Goal: Check status: Check status

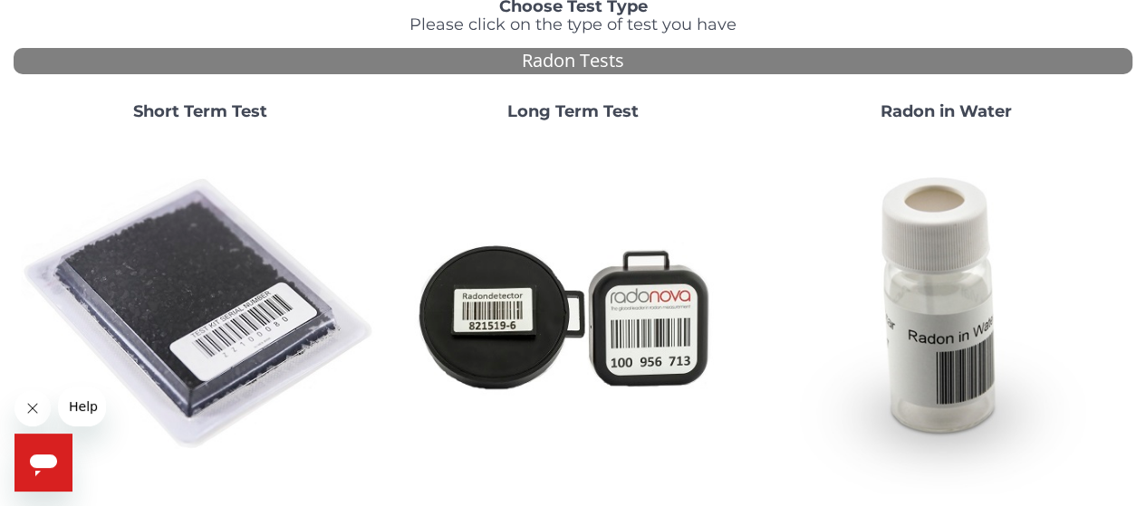
scroll to position [136, 0]
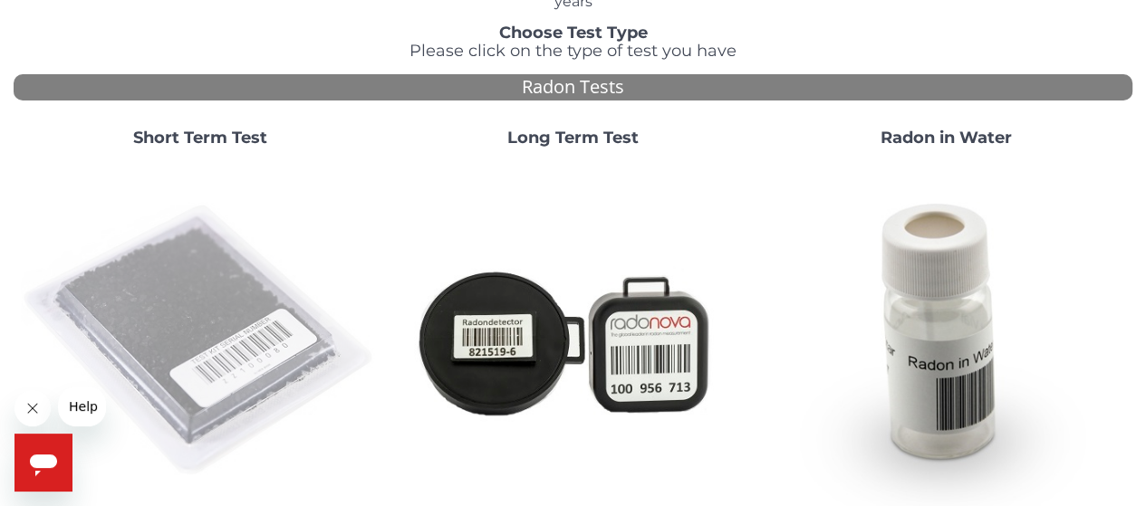
click at [212, 304] on img at bounding box center [200, 341] width 359 height 359
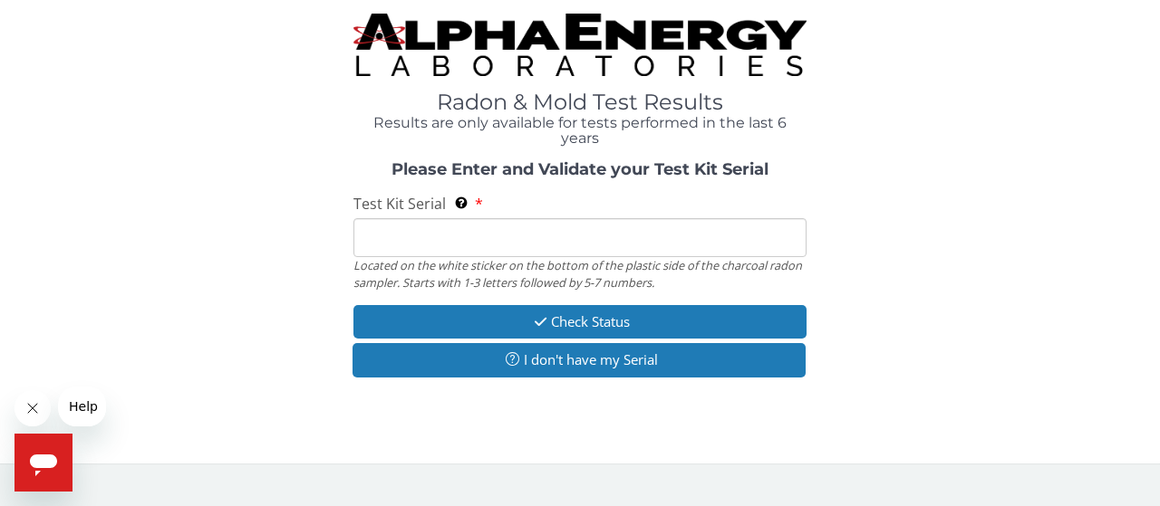
click at [382, 247] on input "Test Kit Serial Located on the white sticker on the bottom of the plastic side …" at bounding box center [579, 237] width 453 height 39
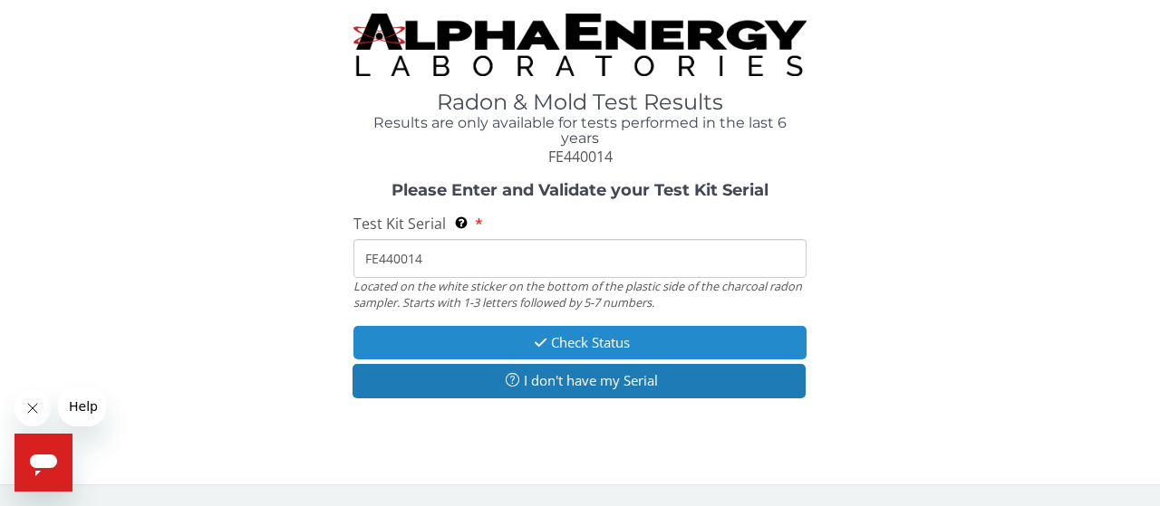
type input "FE440014"
click at [576, 342] on button "Check Status" at bounding box center [579, 343] width 453 height 34
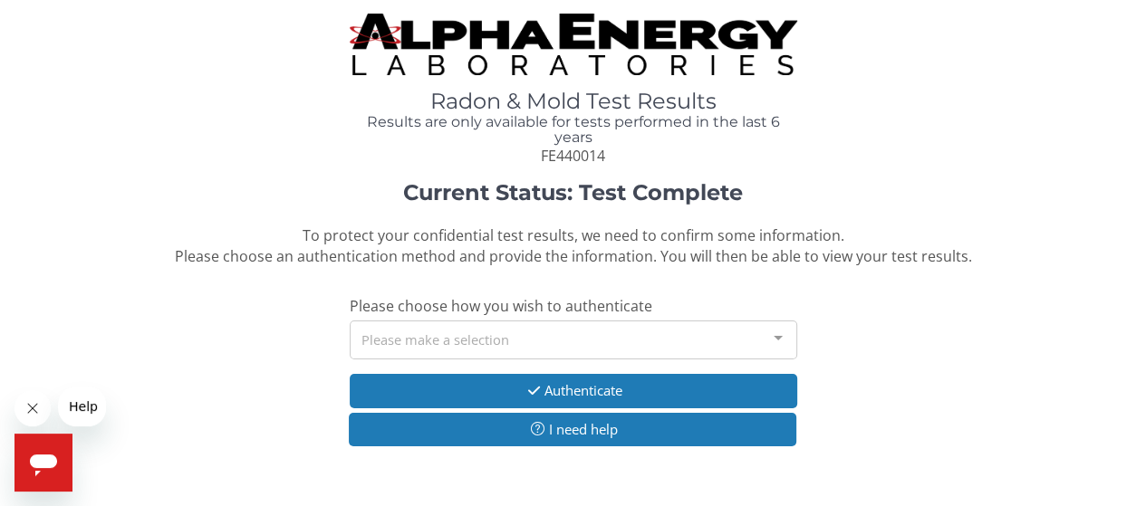
click at [772, 340] on div at bounding box center [778, 339] width 36 height 34
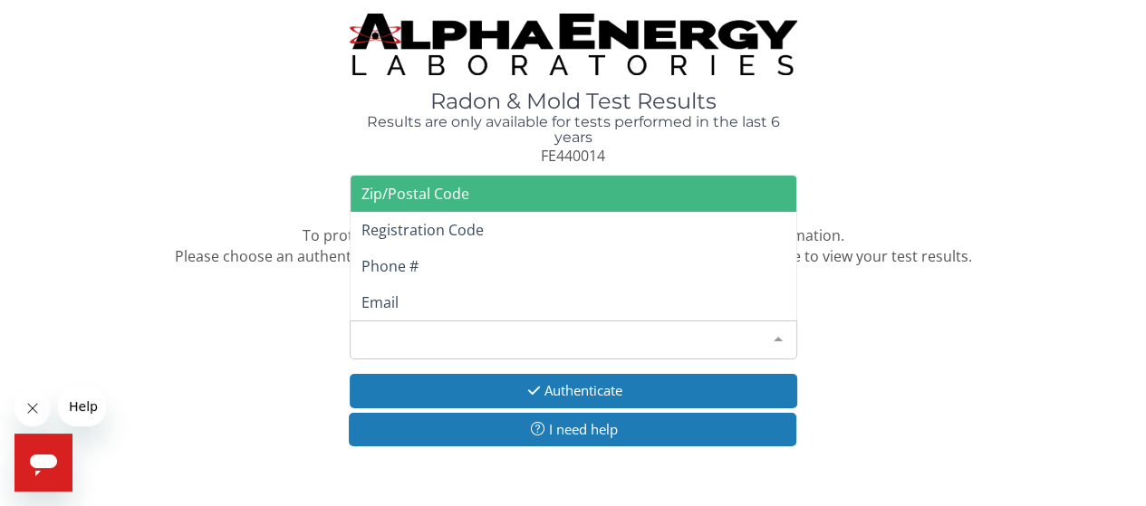
click at [364, 341] on div "Please make a selection" at bounding box center [574, 340] width 448 height 39
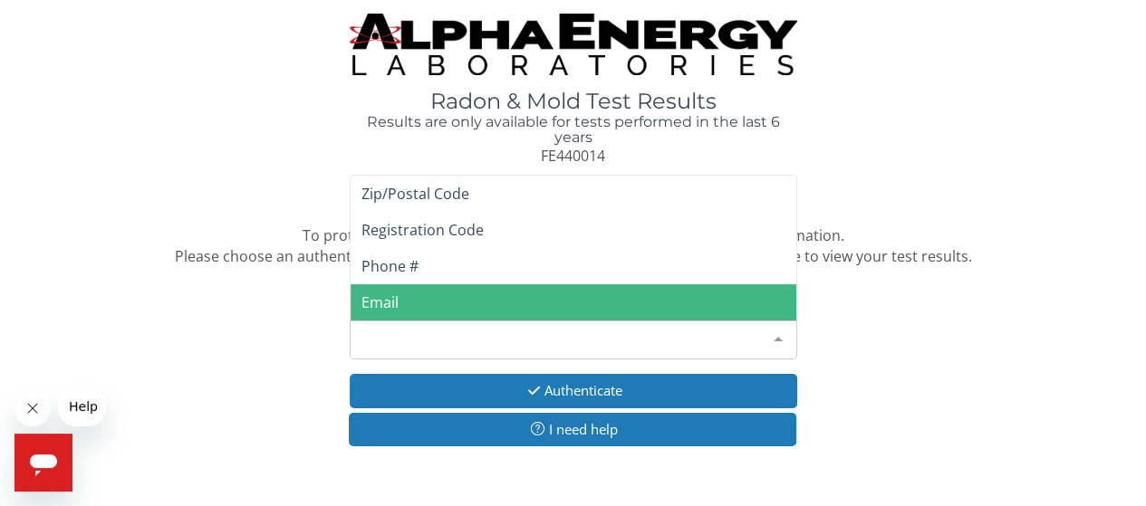
click at [390, 304] on span "Email" at bounding box center [379, 303] width 37 height 20
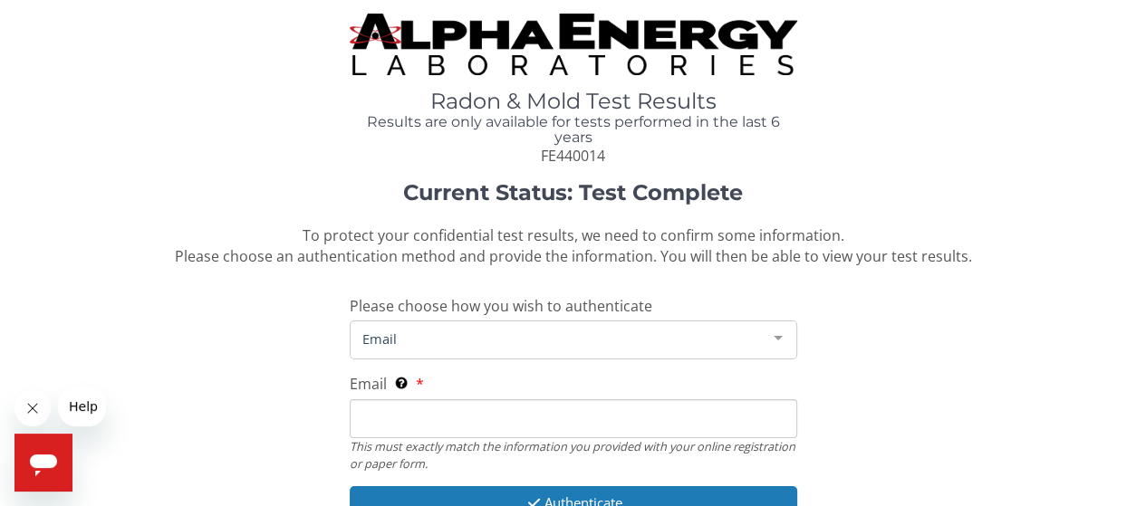
click at [430, 343] on span "Email" at bounding box center [559, 339] width 402 height 20
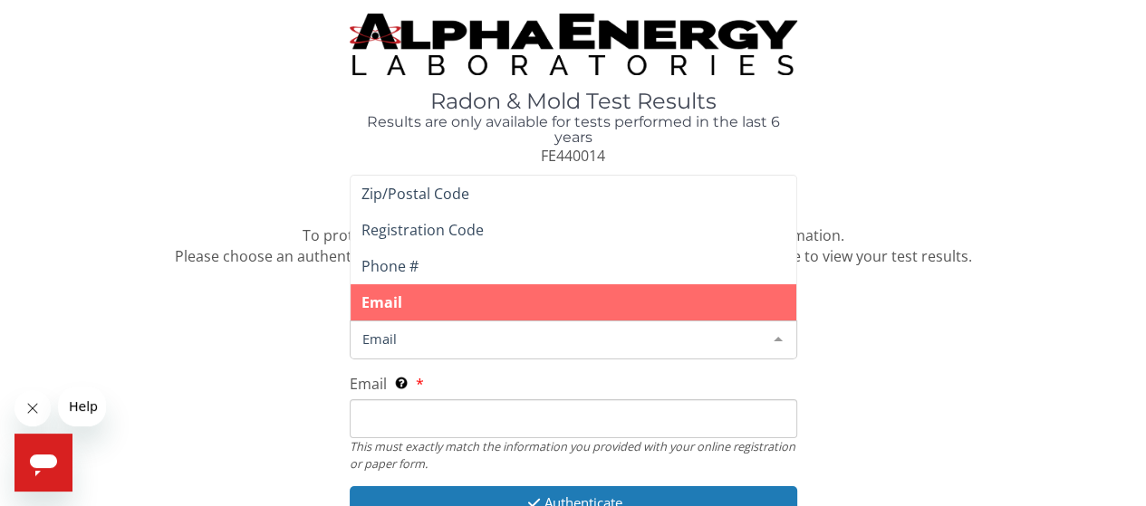
click at [441, 381] on div "Email This must exactly match the information you provided with your online reg…" at bounding box center [574, 422] width 448 height 97
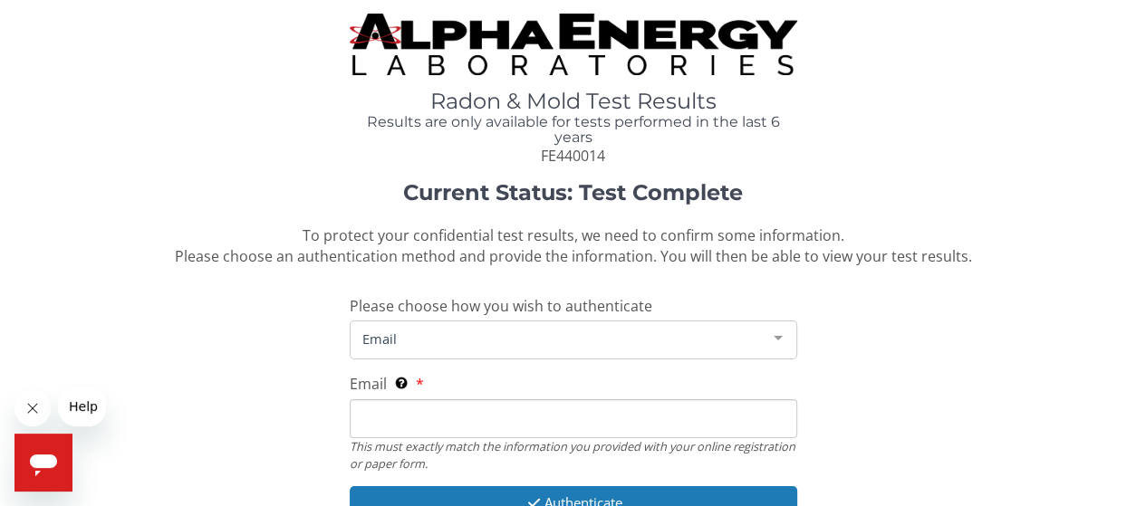
click at [419, 413] on input "Email This must exactly match the information you provided with your online reg…" at bounding box center [574, 419] width 448 height 39
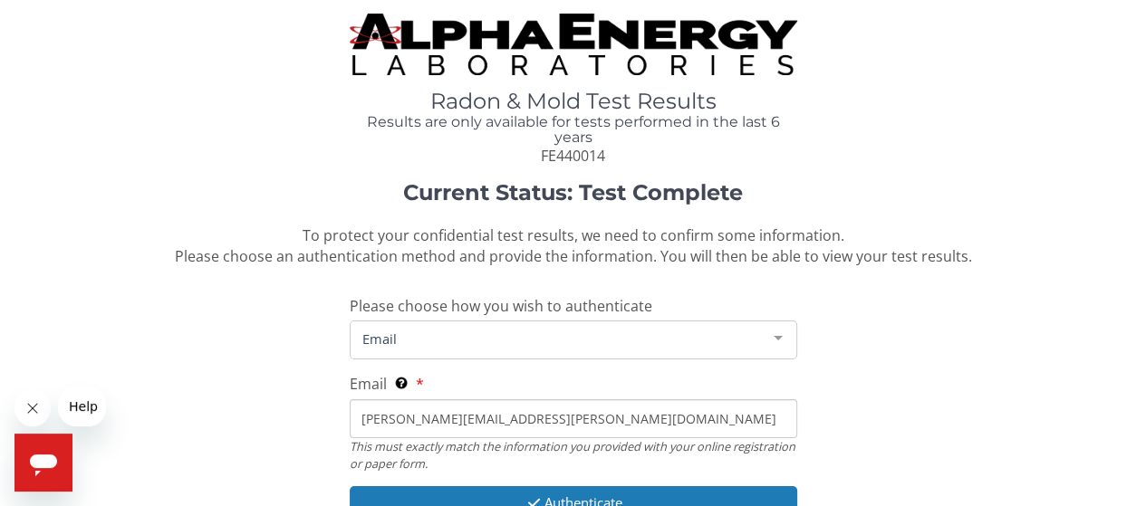
drag, startPoint x: 531, startPoint y: 418, endPoint x: 386, endPoint y: 419, distance: 145.0
click at [386, 419] on input "[PERSON_NAME][EMAIL_ADDRESS][PERSON_NAME][DOMAIN_NAME]" at bounding box center [574, 419] width 448 height 39
drag, startPoint x: 359, startPoint y: 416, endPoint x: 381, endPoint y: 417, distance: 21.8
click at [381, 417] on input "[PERSON_NAME][EMAIL_ADDRESS][PERSON_NAME][DOMAIN_NAME]" at bounding box center [574, 419] width 448 height 39
click at [525, 419] on input "[PERSON_NAME][EMAIL_ADDRESS][PERSON_NAME][DOMAIN_NAME]" at bounding box center [574, 419] width 448 height 39
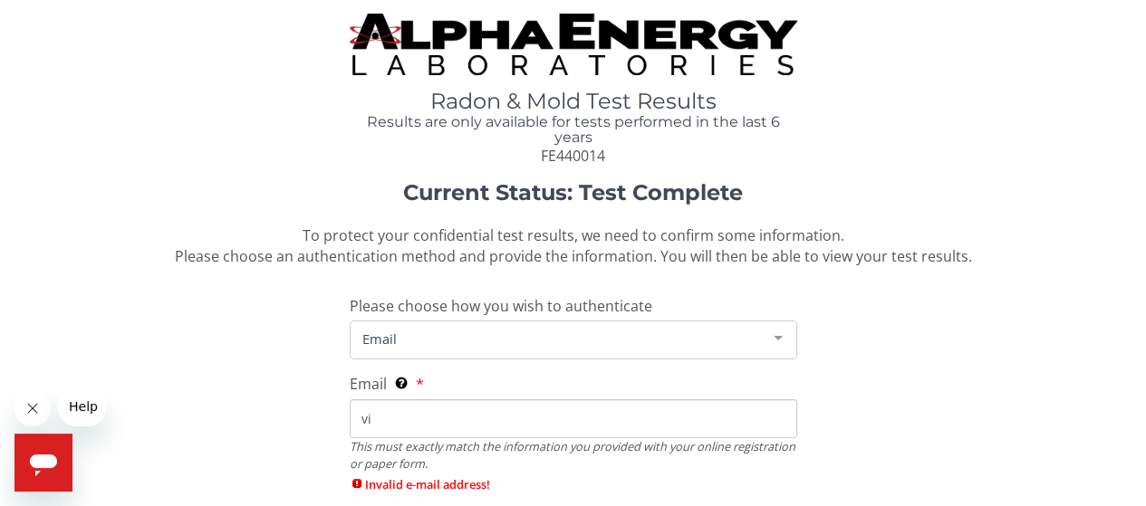
type input "v"
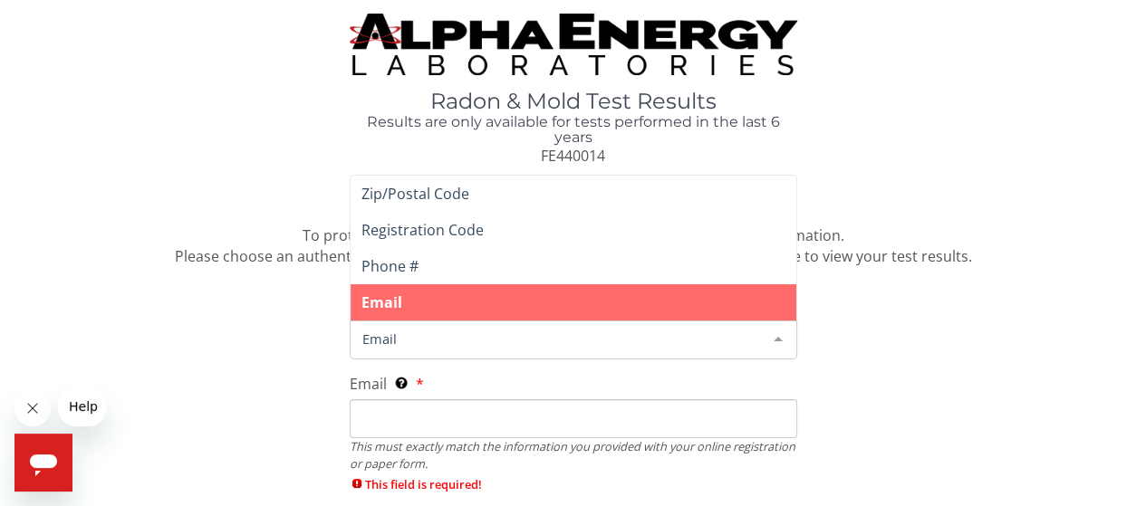
click at [466, 339] on span "Email" at bounding box center [559, 339] width 402 height 20
click at [428, 425] on input "Email This must exactly match the information you provided with your online reg…" at bounding box center [574, 419] width 448 height 39
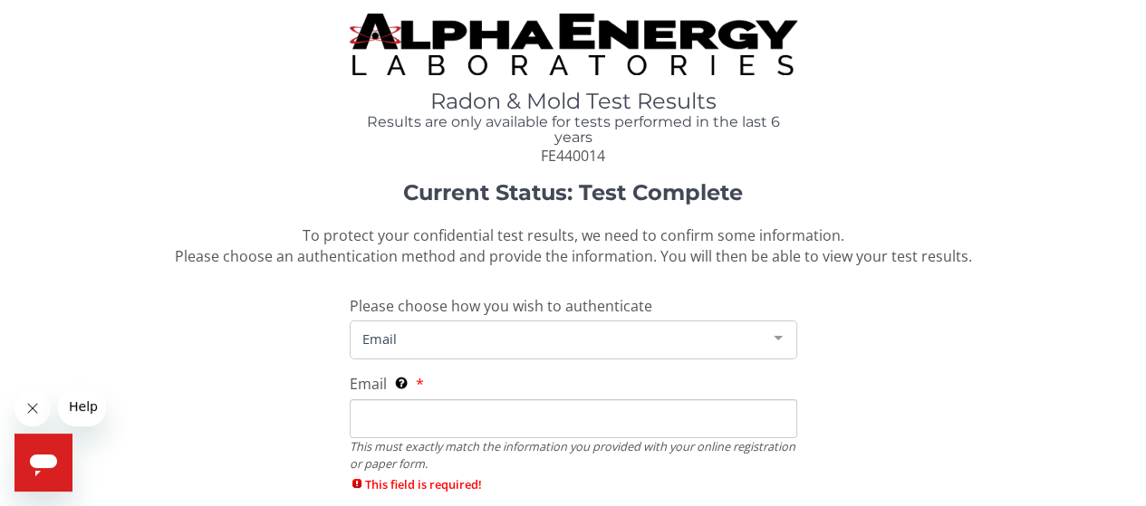
type input "[EMAIL_ADDRESS][DOMAIN_NAME]"
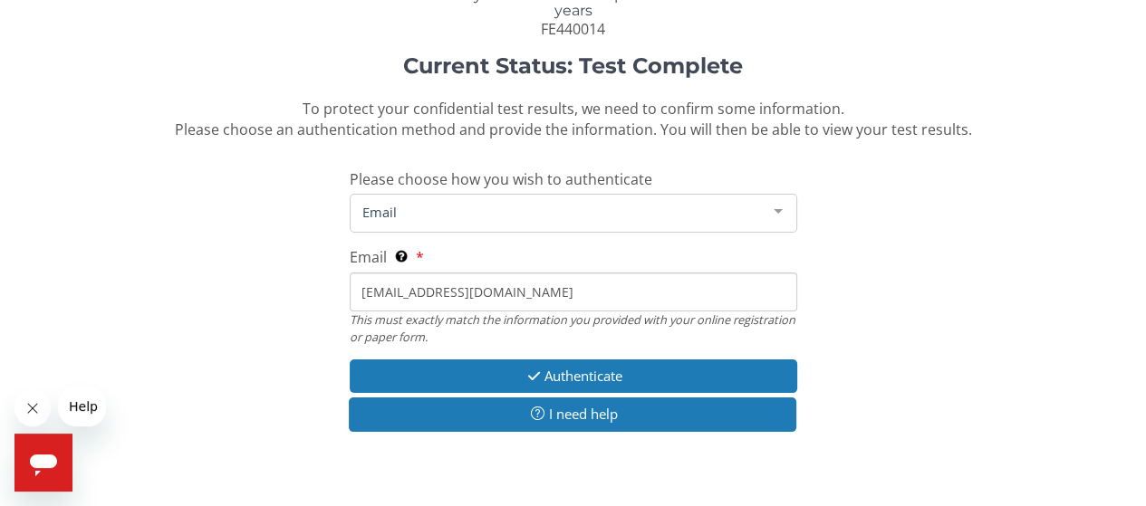
scroll to position [146, 0]
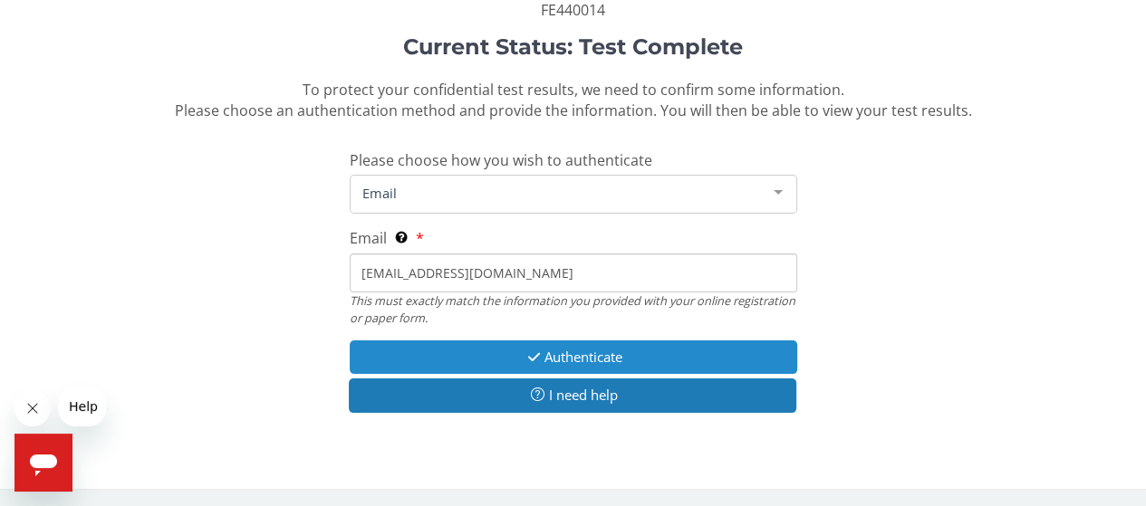
click at [570, 354] on button "Authenticate" at bounding box center [574, 358] width 448 height 34
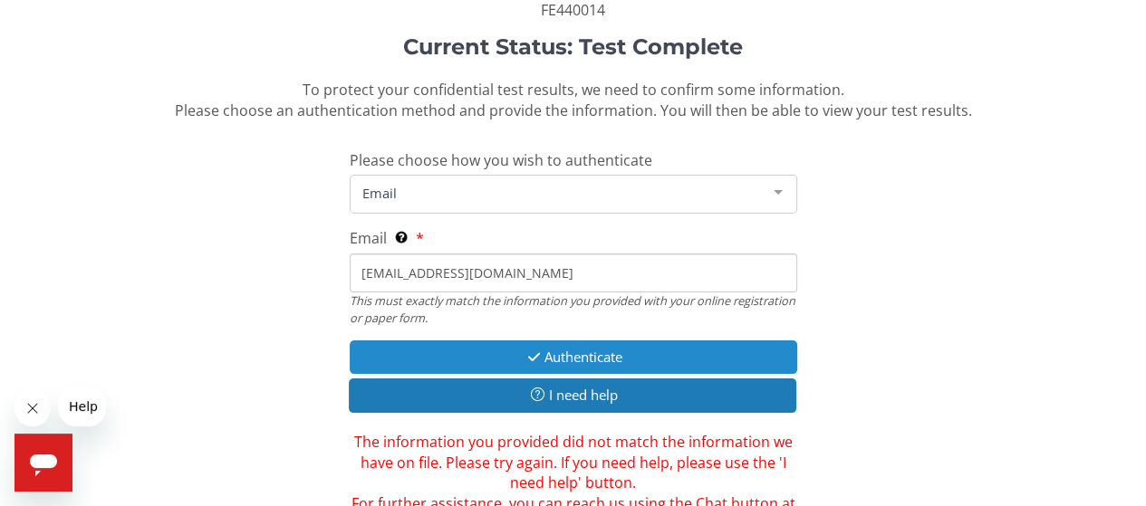
scroll to position [236, 0]
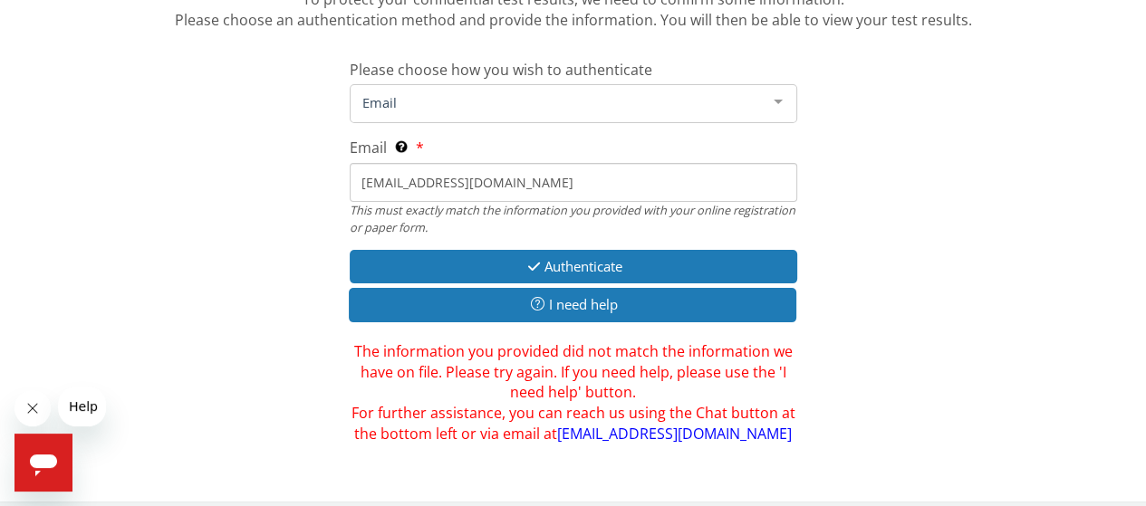
click at [776, 101] on div at bounding box center [778, 102] width 36 height 34
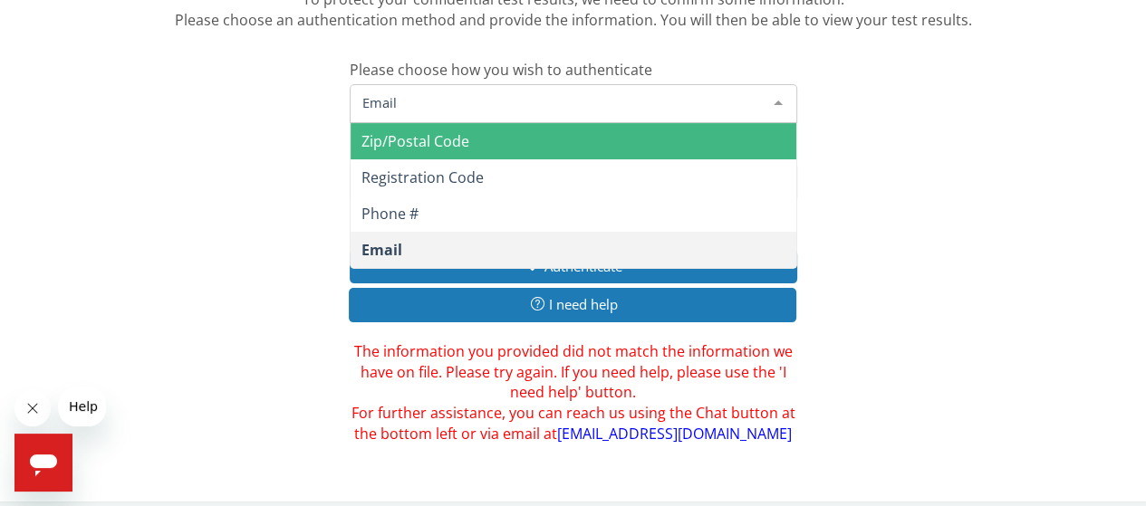
click at [472, 144] on span "Zip/Postal Code" at bounding box center [574, 141] width 446 height 36
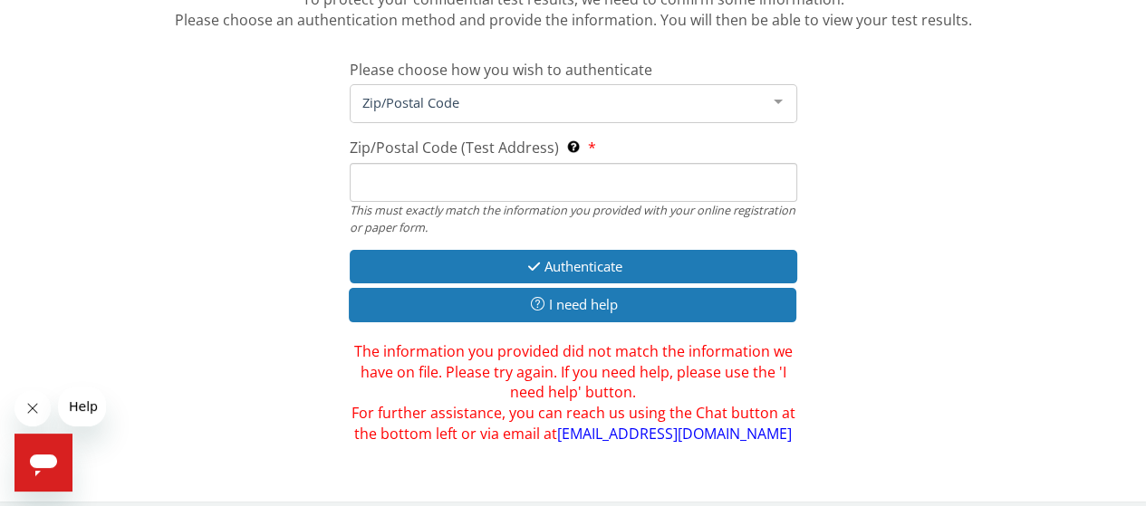
click at [447, 173] on input "Zip/Postal Code (Test Address) This must exactly match the information you prov…" at bounding box center [574, 182] width 448 height 39
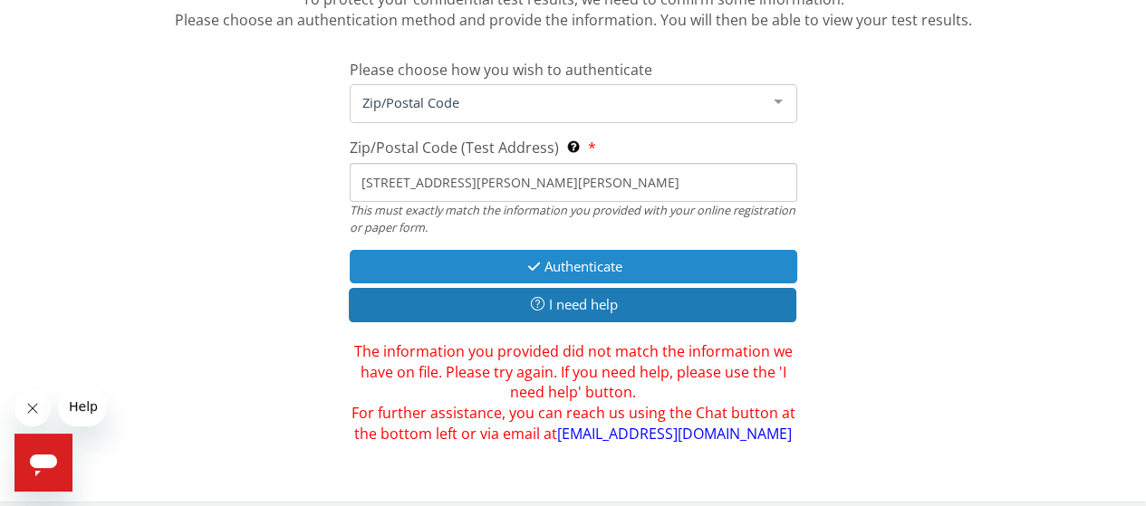
type input "117 Governor Trumbull Way, Trumbull, CT"
click at [562, 262] on button "Authenticate" at bounding box center [574, 267] width 448 height 34
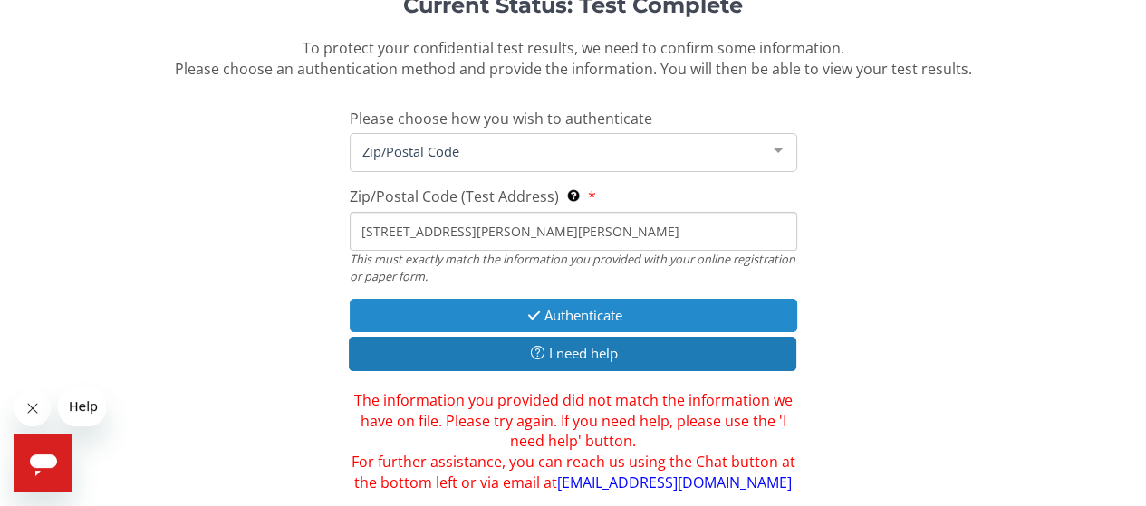
scroll to position [159, 0]
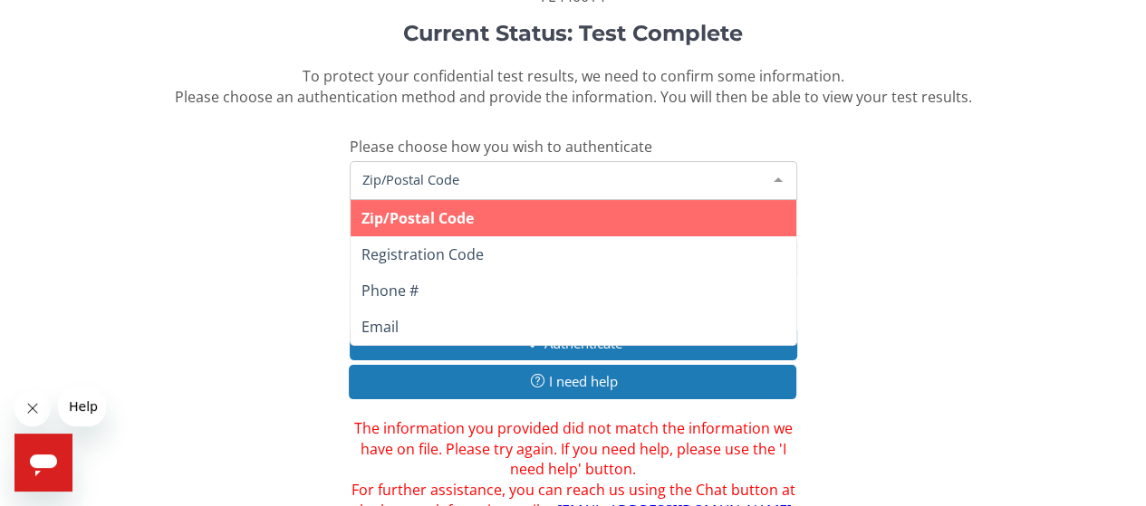
click at [480, 178] on span "Zip/Postal Code" at bounding box center [559, 179] width 402 height 20
click at [452, 213] on span "Zip/Postal Code" at bounding box center [417, 218] width 112 height 20
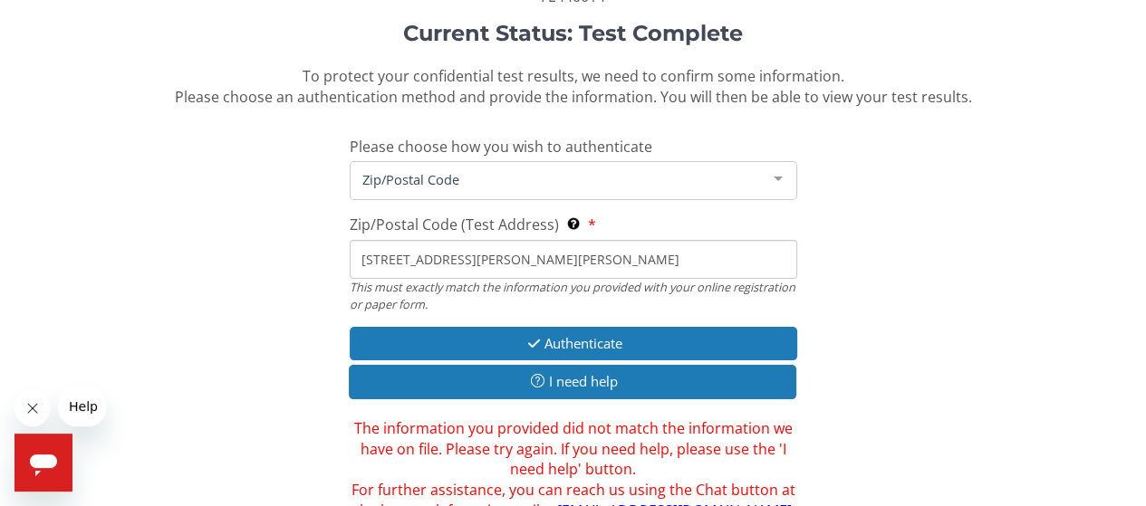
click at [471, 178] on span "Zip/Postal Code" at bounding box center [559, 179] width 402 height 20
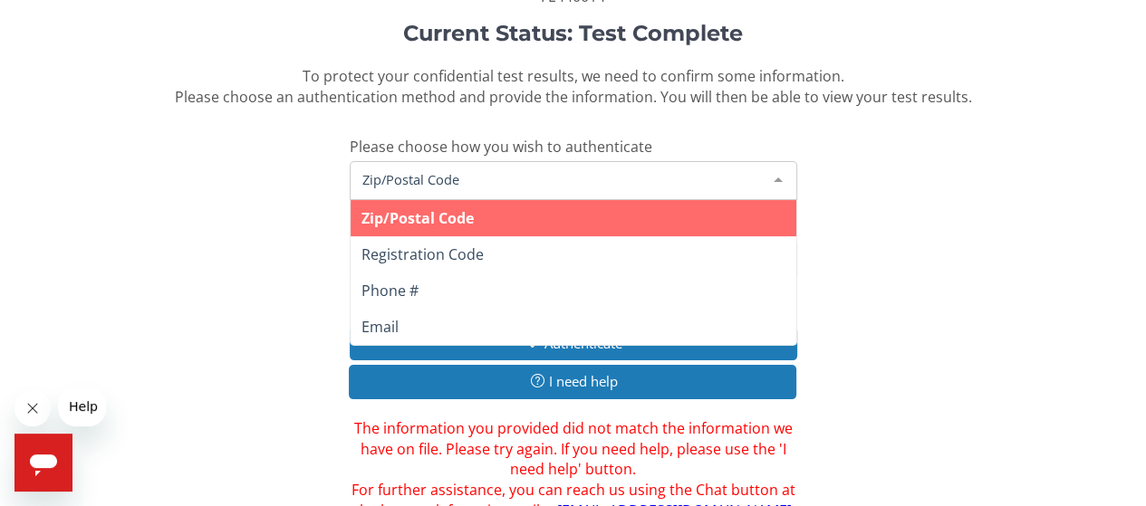
click at [467, 213] on span "Zip/Postal Code" at bounding box center [417, 218] width 112 height 20
click at [779, 176] on div at bounding box center [778, 179] width 36 height 34
click at [471, 217] on span "Zip/Postal Code" at bounding box center [417, 218] width 112 height 20
click at [467, 175] on span "Zip/Postal Code" at bounding box center [559, 179] width 402 height 20
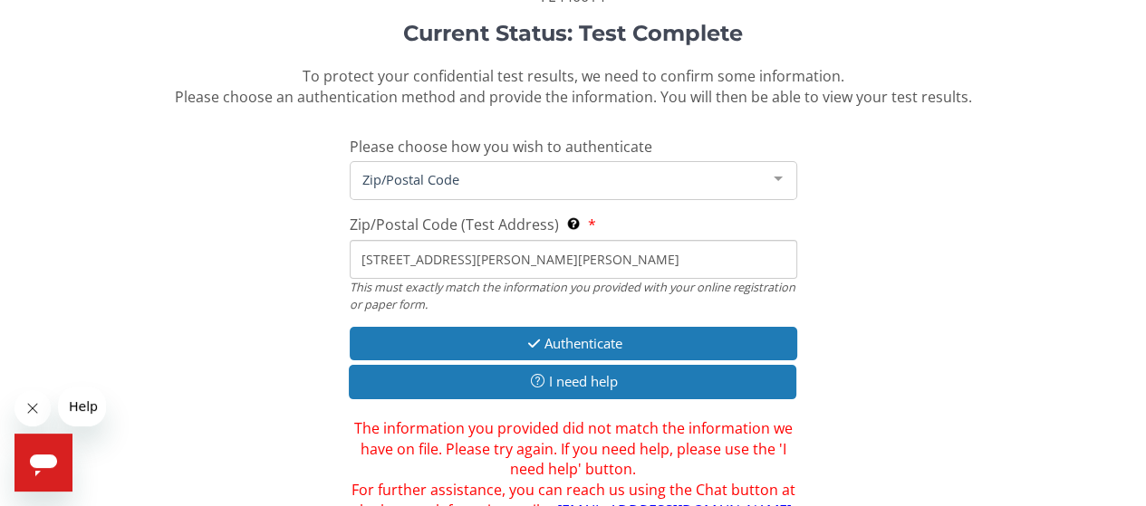
click at [44, 458] on icon "Open messaging window" at bounding box center [43, 466] width 27 height 22
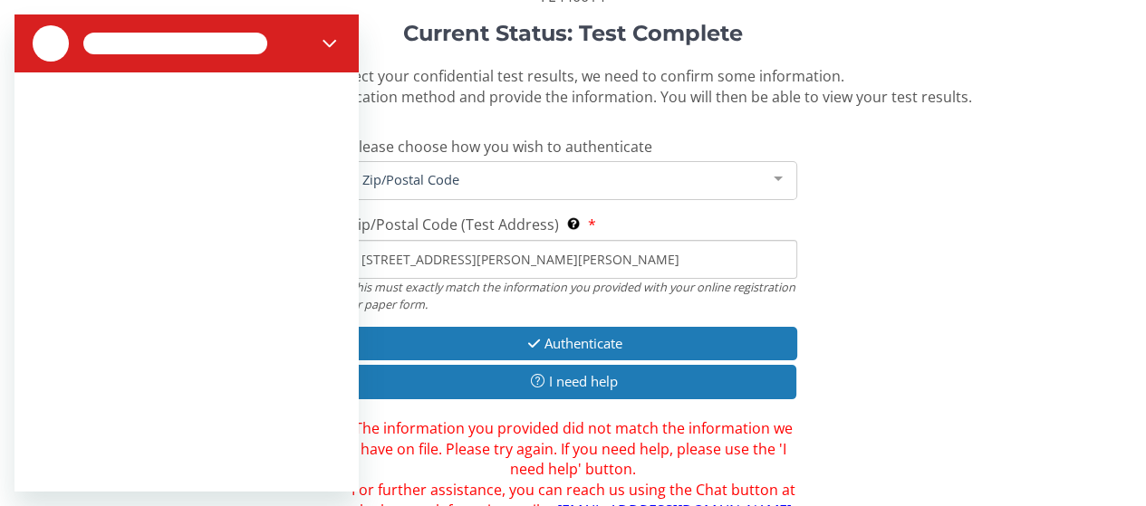
scroll to position [0, 0]
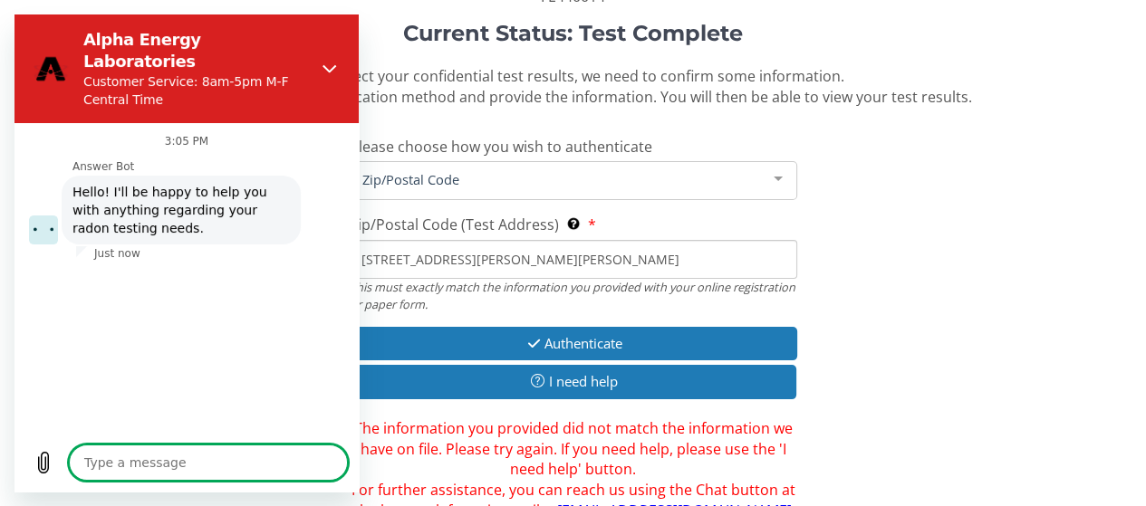
type textarea "x"
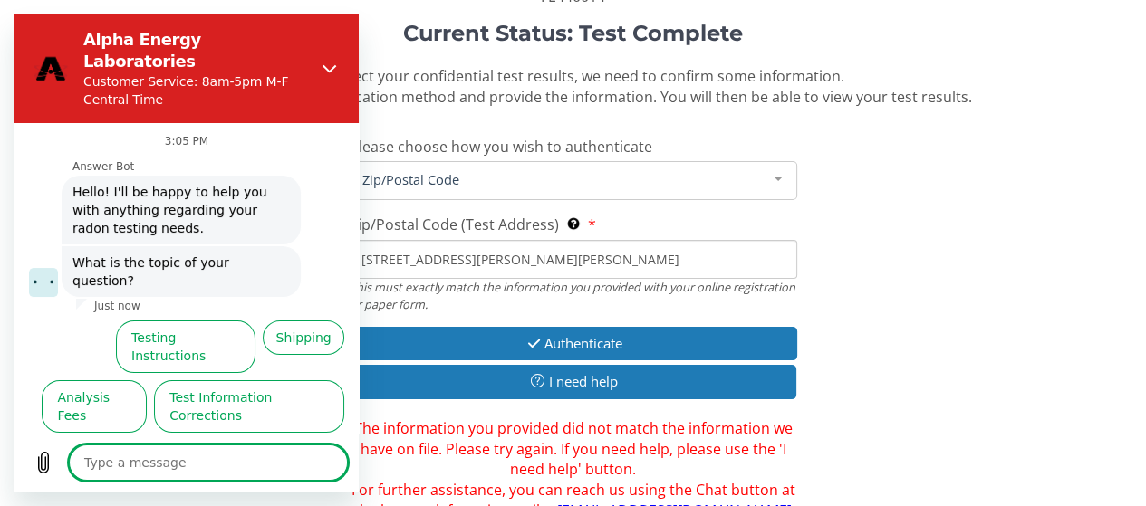
type textarea "I"
type textarea "x"
type textarea "I"
type textarea "x"
type textarea "I h"
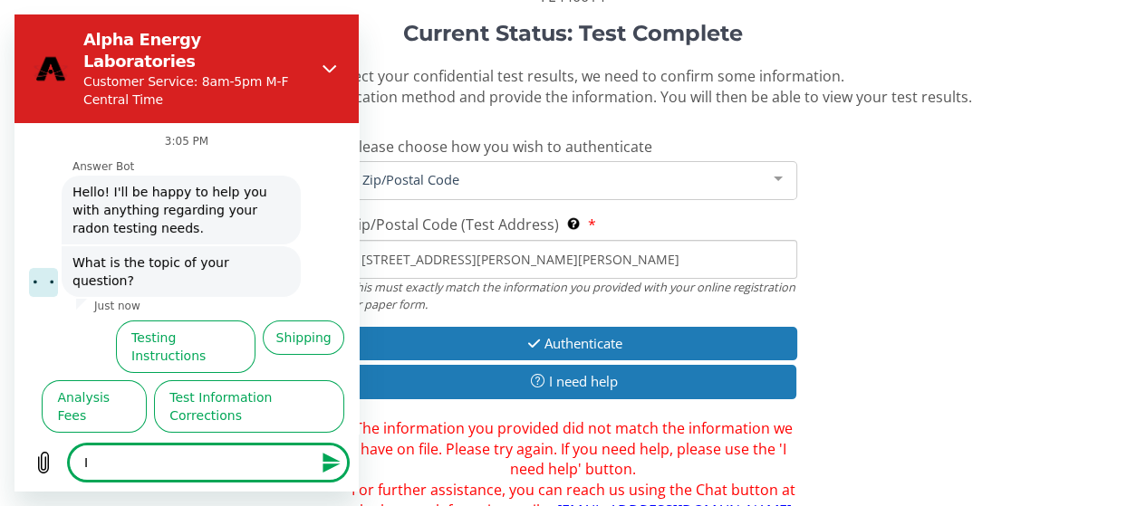
type textarea "x"
type textarea "I ha"
type textarea "x"
type textarea "I hav"
type textarea "x"
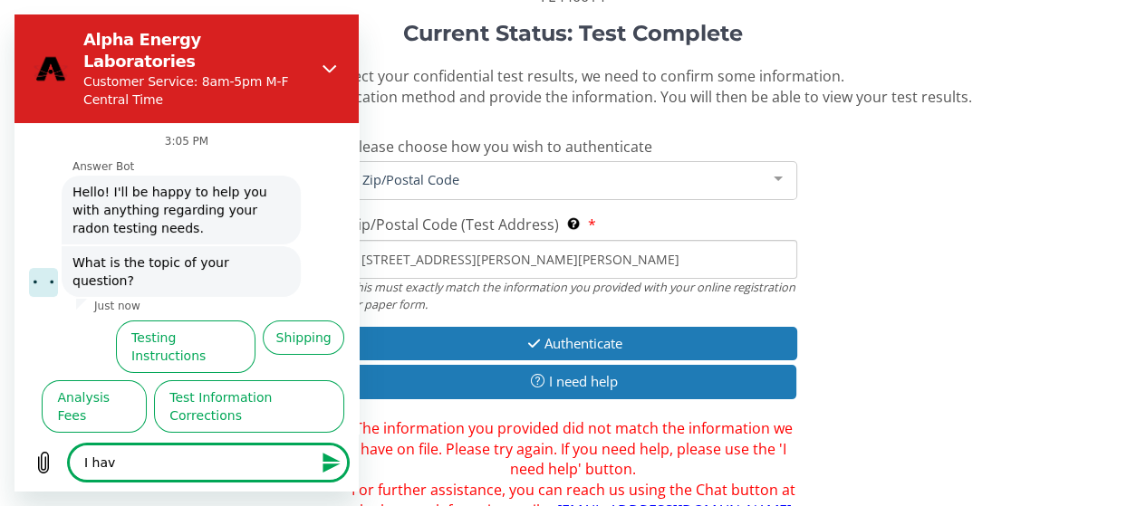
type textarea "I have"
type textarea "x"
type textarea "I haven"
type textarea "x"
type textarea "I haven'"
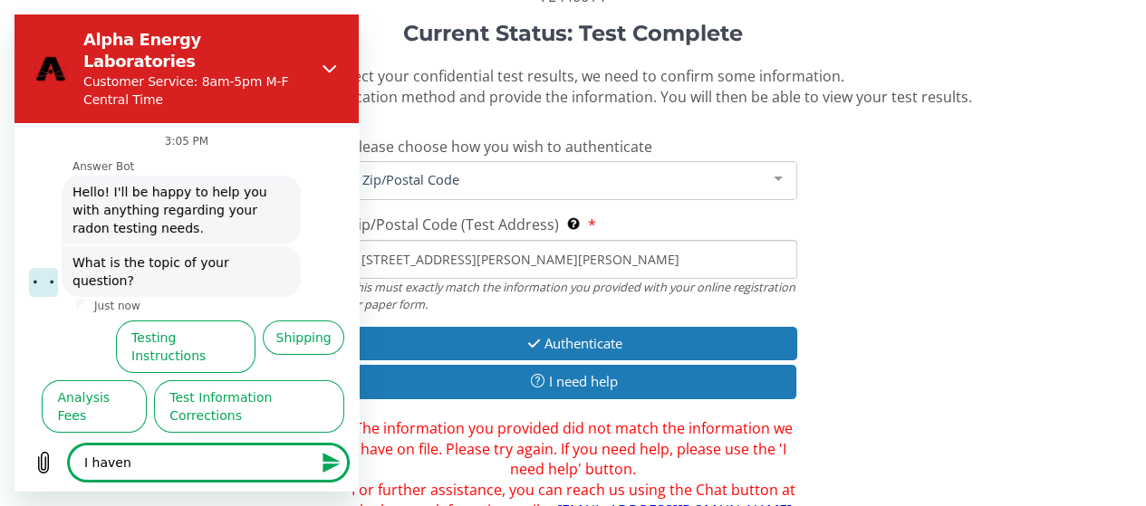
type textarea "x"
type textarea "I haven't"
type textarea "x"
type textarea "I haven't"
type textarea "x"
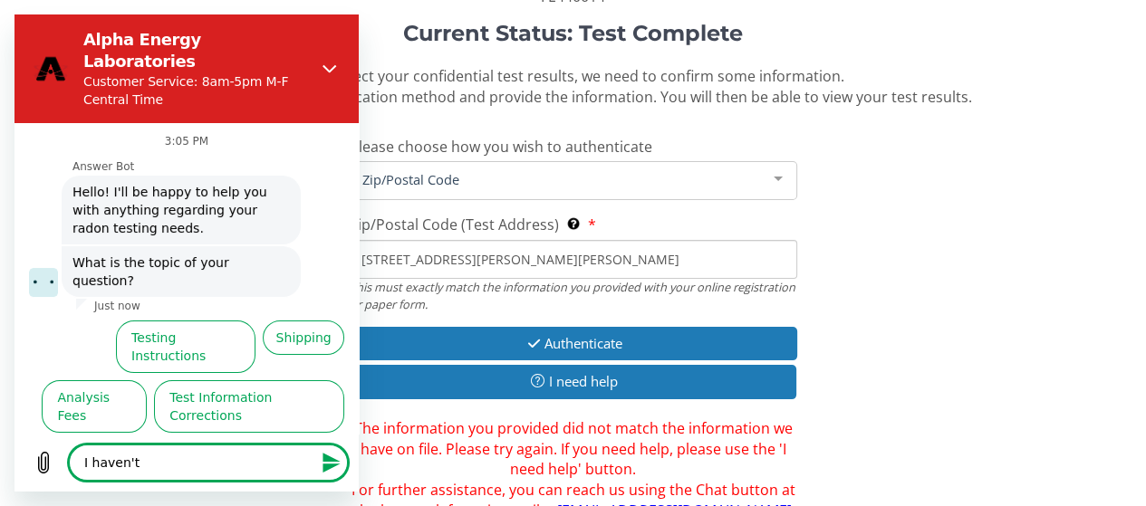
type textarea "I haven't r"
type textarea "x"
type textarea "I haven't re"
type textarea "x"
type textarea "I haven't rec"
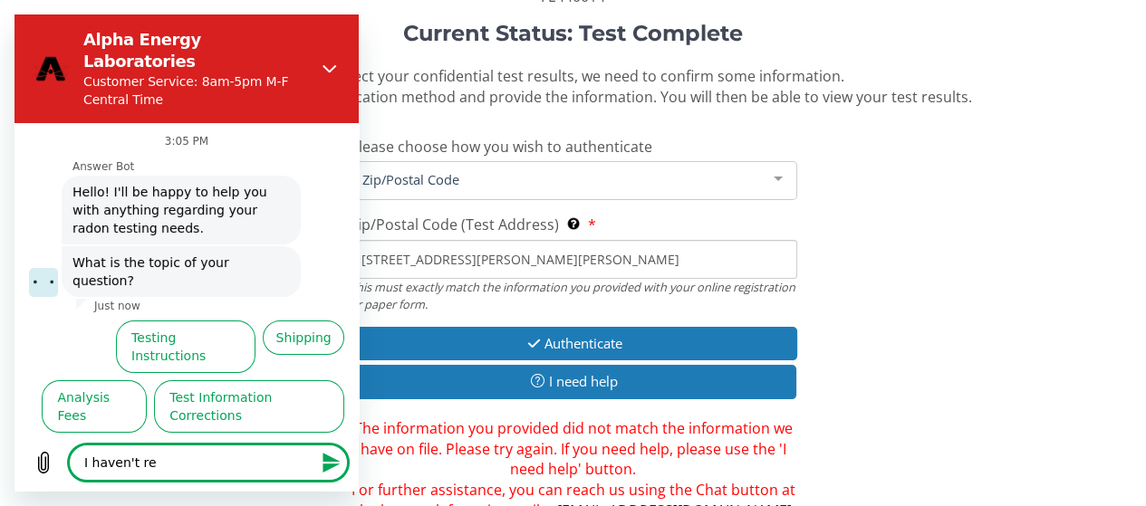
type textarea "x"
type textarea "I haven't rece"
type textarea "x"
type textarea "I haven't recei"
type textarea "x"
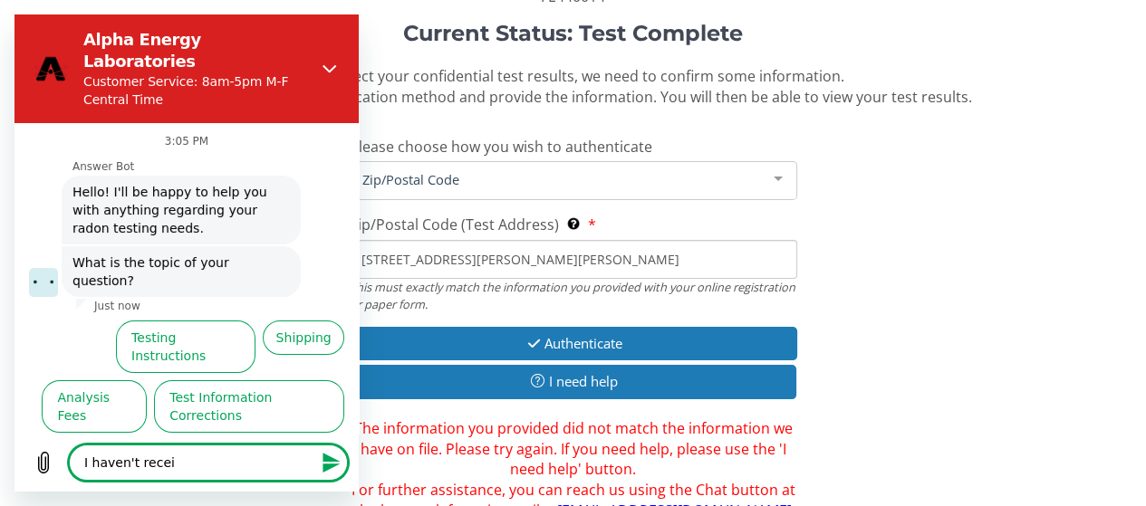
type textarea "I haven't receiv"
type textarea "x"
type textarea "I haven't receive"
type textarea "x"
type textarea "I haven't received"
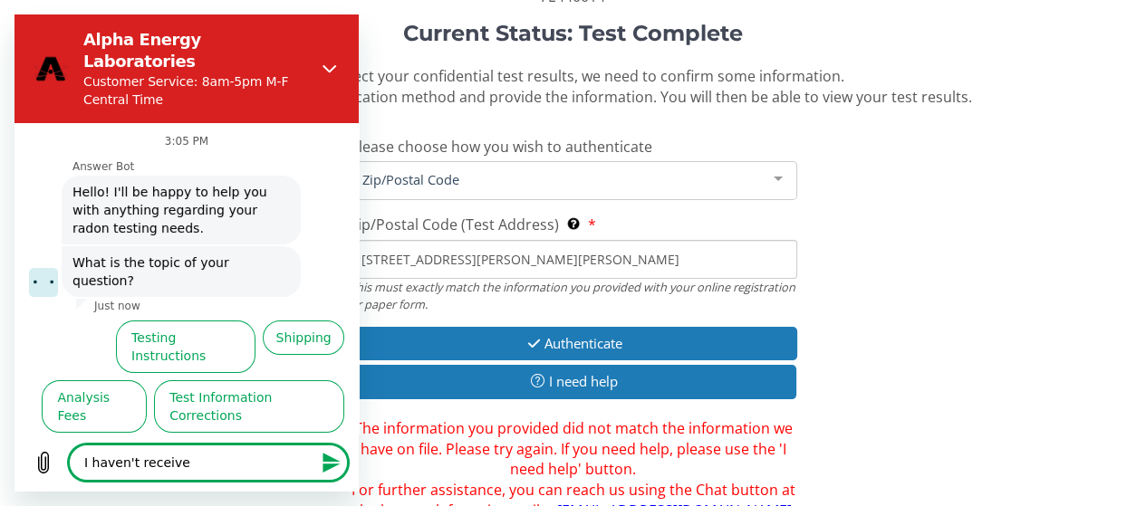
type textarea "x"
type textarea "I haven't received"
type textarea "x"
type textarea "I haven't received t"
type textarea "x"
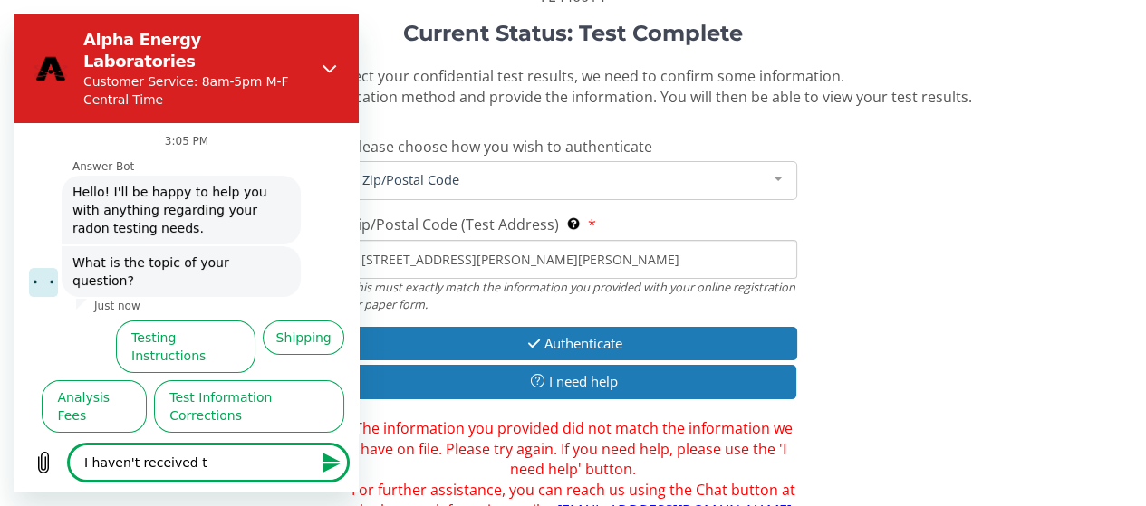
type textarea "I haven't received th"
type textarea "x"
type textarea "I haven't received thr"
type textarea "x"
type textarea "I haven't received th"
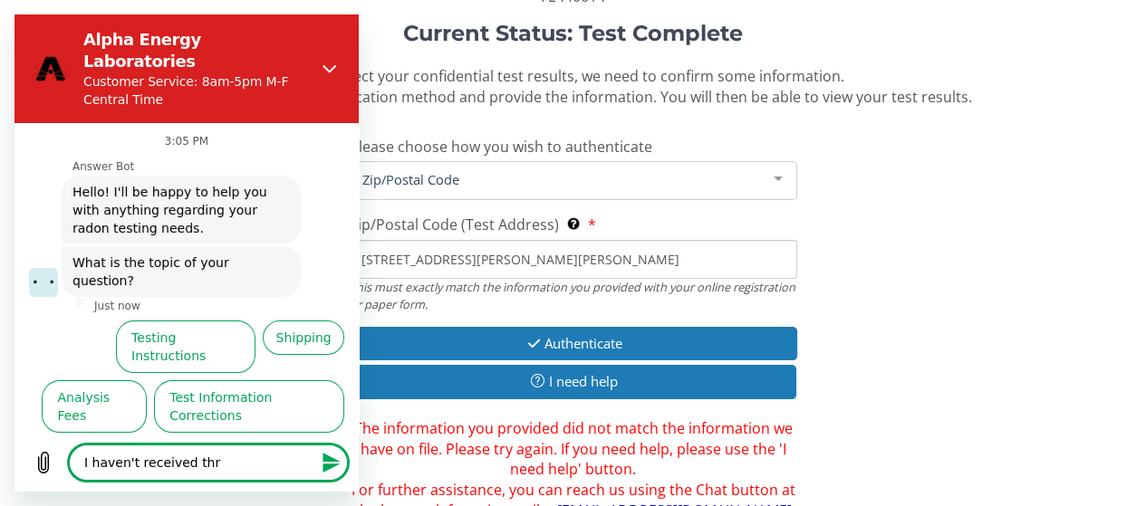
type textarea "x"
type textarea "I haven't received the"
type textarea "x"
type textarea "I haven't received the"
type textarea "x"
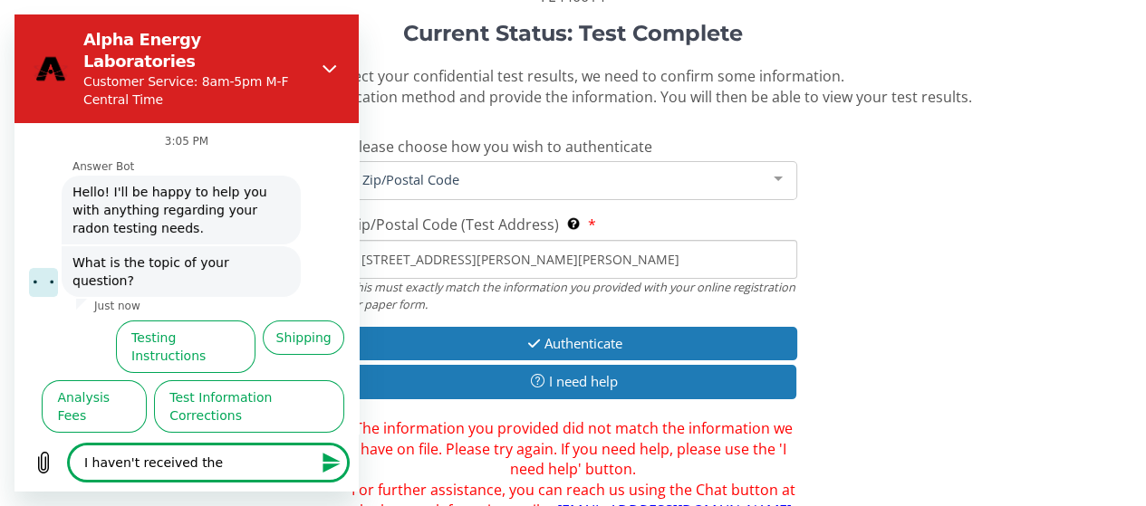
type textarea "I haven't received the r"
type textarea "x"
type textarea "I haven't received the re"
type textarea "x"
type textarea "I haven't received the res"
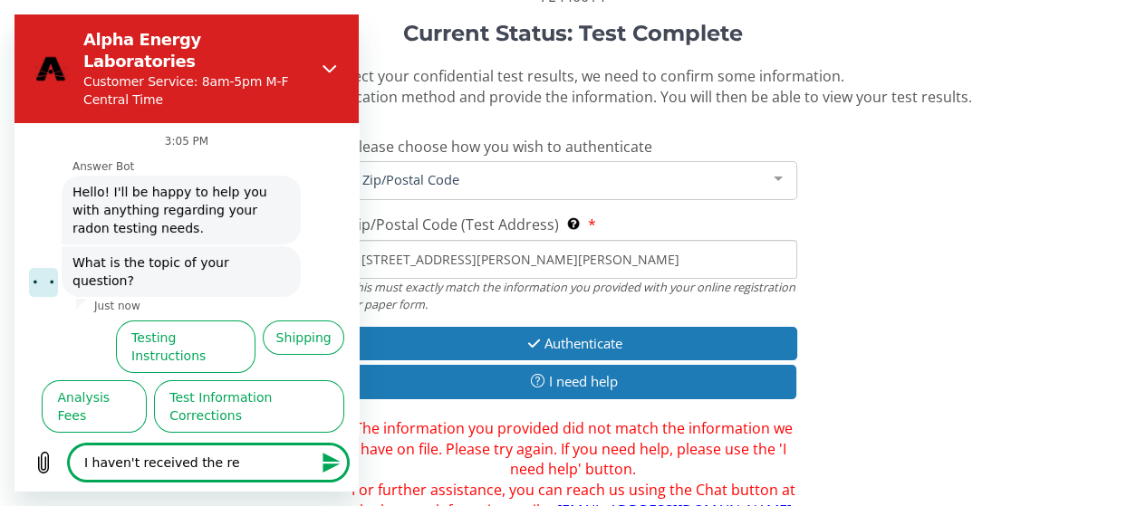
type textarea "x"
type textarea "I haven't received the resu"
type textarea "x"
type textarea "I haven't received the resul"
type textarea "x"
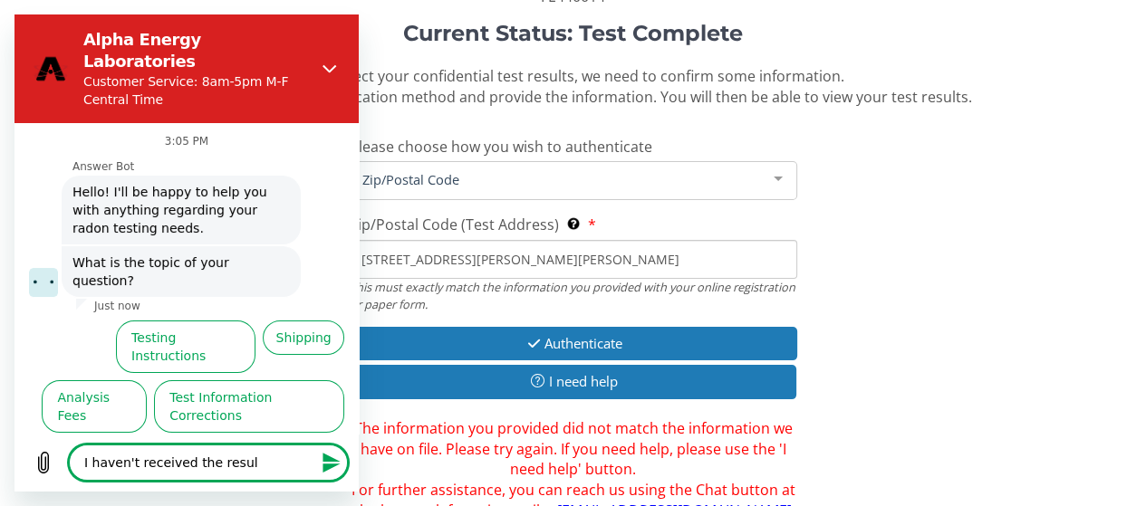
type textarea "I haven't received the result"
type textarea "x"
type textarea "I haven't received the result"
type textarea "x"
type textarea "I haven't received the result o"
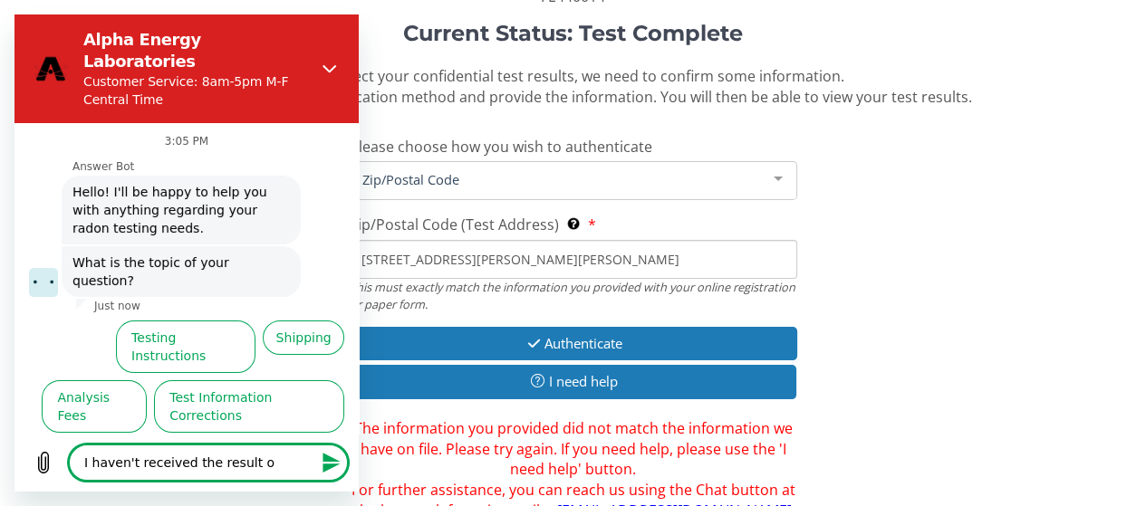
type textarea "x"
type textarea "I haven't received the result of"
type textarea "x"
type textarea "I haven't received the result of"
type textarea "x"
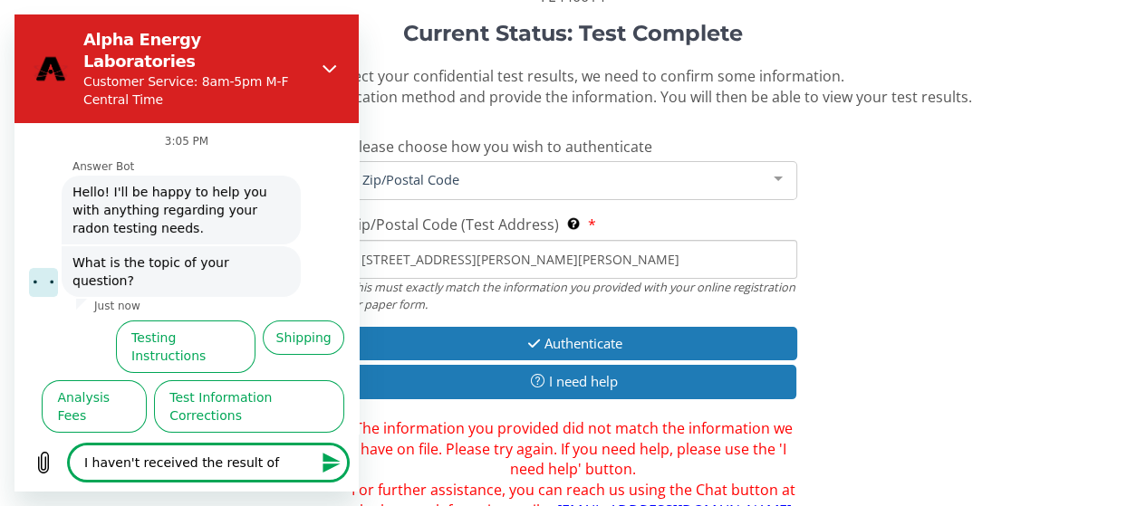
type textarea "I haven't received the result of m"
type textarea "x"
type textarea "I haven't received the result of my"
type textarea "x"
type textarea "I haven't received the result of my"
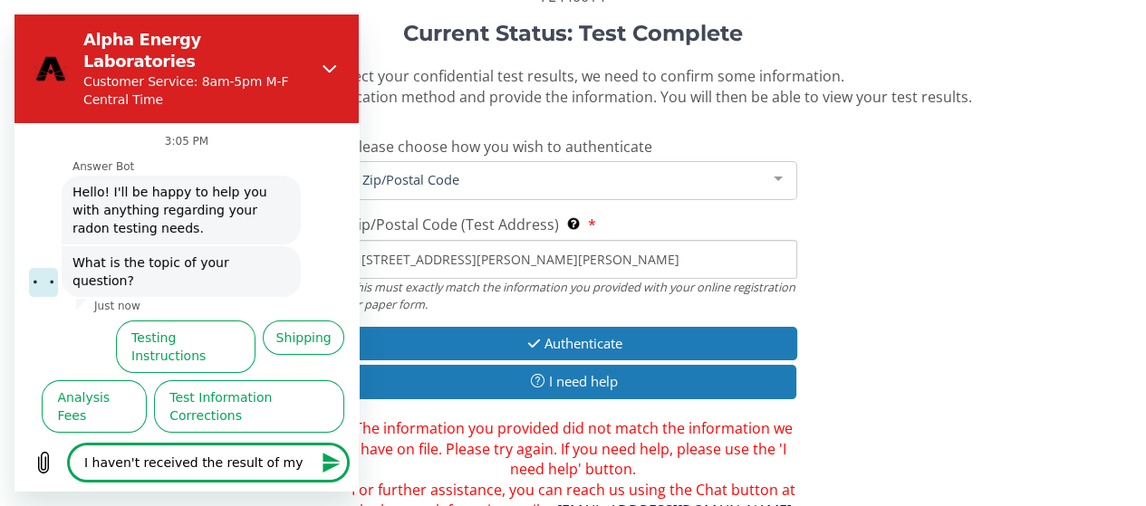
type textarea "x"
type textarea "I haven't received the result of my r"
type textarea "x"
type textarea "I haven't received the result of my ra"
type textarea "x"
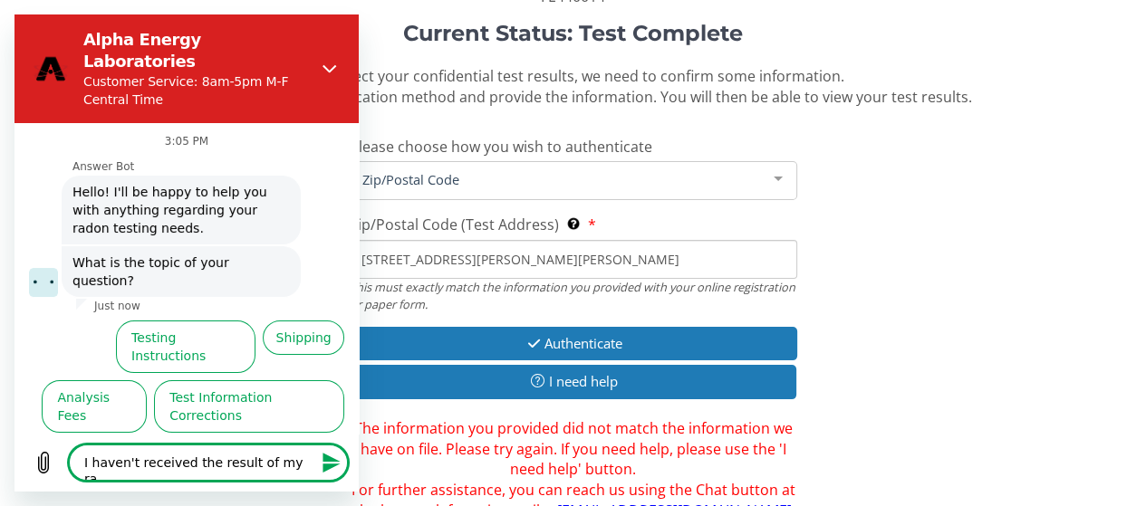
type textarea "I haven't received the result of my rad"
type textarea "x"
type textarea "I haven't received the result of my rado"
type textarea "x"
type textarea "I haven't received the result of my radon"
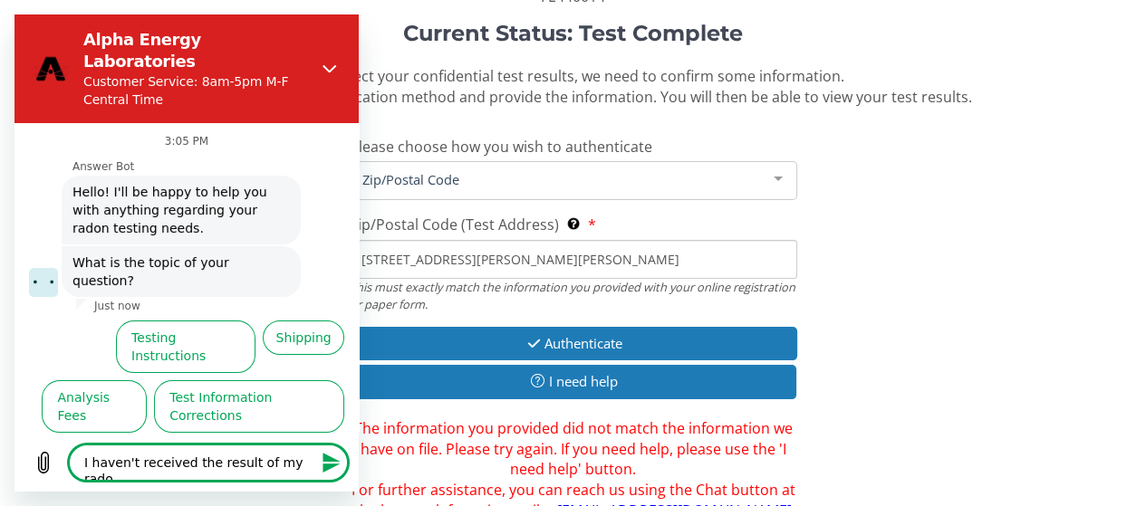
type textarea "x"
type textarea "I haven't received the result of my radon"
type textarea "x"
type textarea "I haven't received the result of my radon t"
type textarea "x"
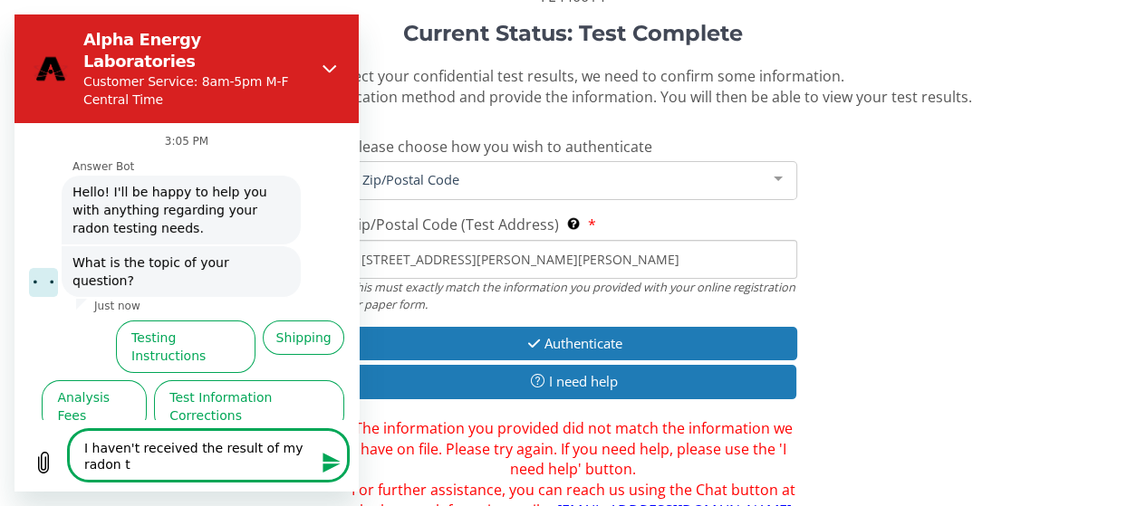
type textarea "I haven't received the result of my radon te"
type textarea "x"
type textarea "I haven't received the result of my radon tes"
type textarea "x"
type textarea "I haven't received the result of my radon test"
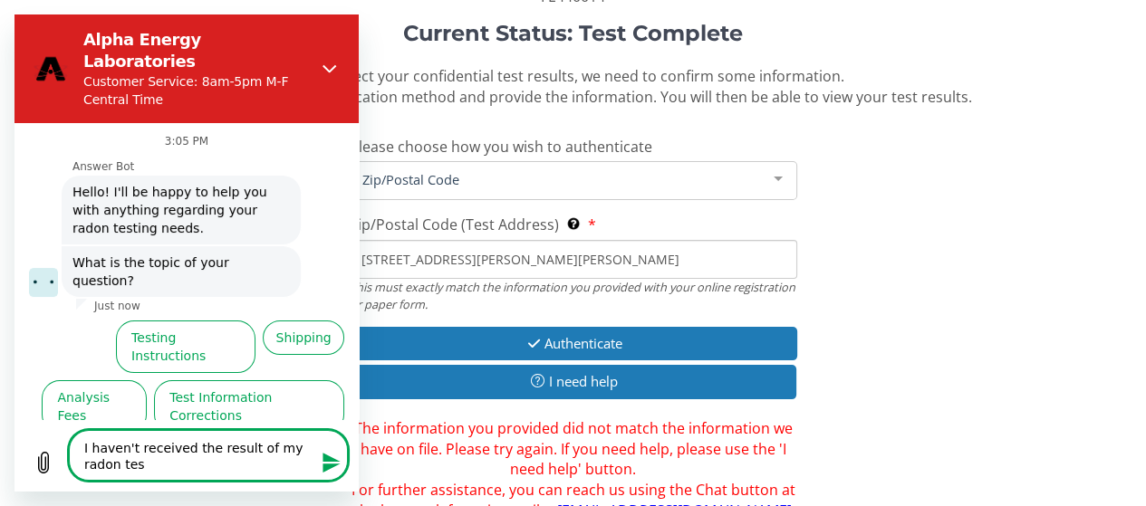
type textarea "x"
type textarea "I haven't received the result of my radon test"
type textarea "x"
type textarea "I haven't received the result of my radon test a"
type textarea "x"
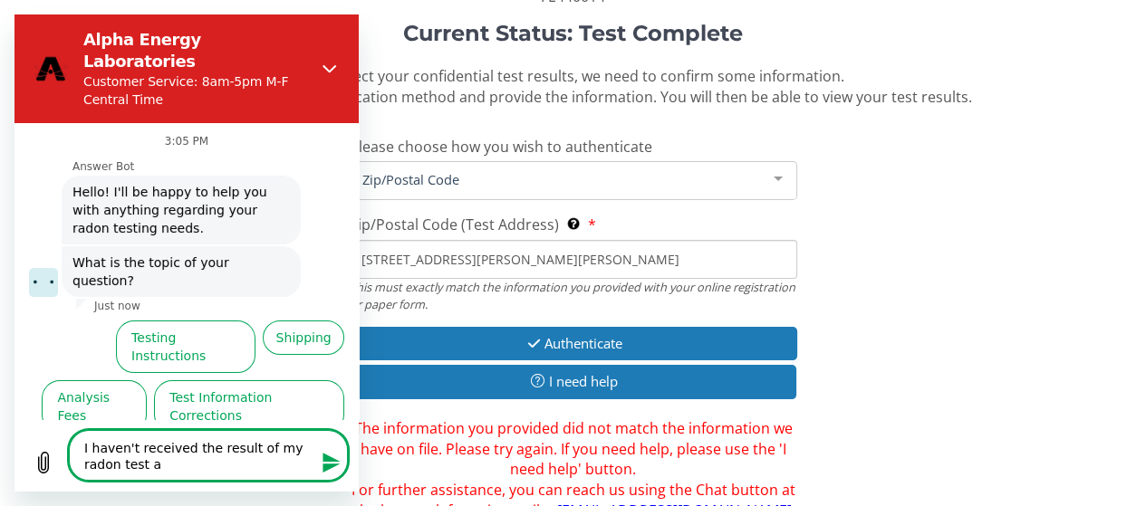
type textarea "I haven't received the result of my radon test an"
type textarea "x"
type textarea "I haven't received the result of my radon test and"
type textarea "x"
type textarea "I haven't received the result of my radon test and"
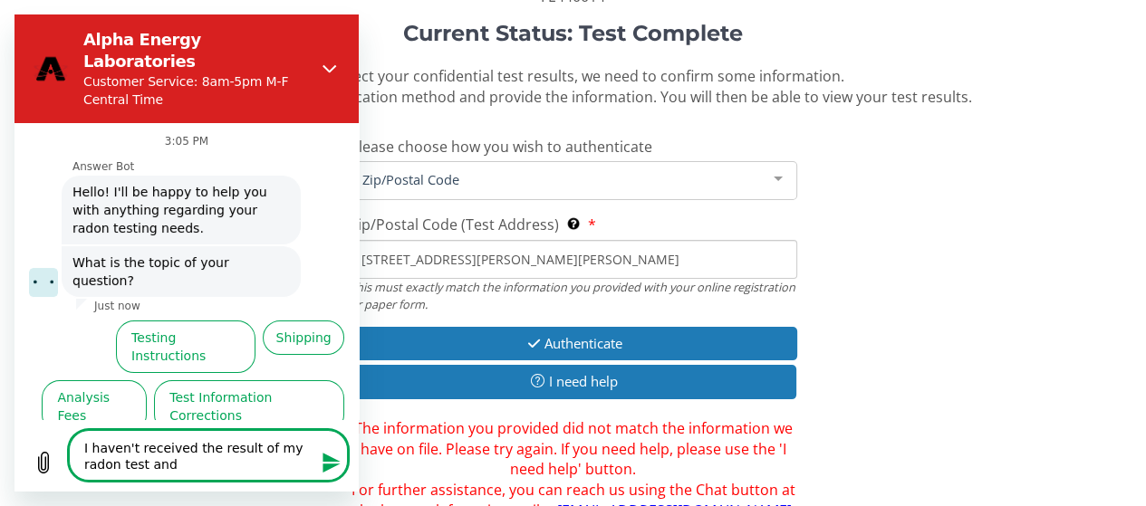
type textarea "x"
type textarea "I haven't received the result of my radon test and a"
type textarea "x"
type textarea "I haven't received the result of my radon test and am"
type textarea "x"
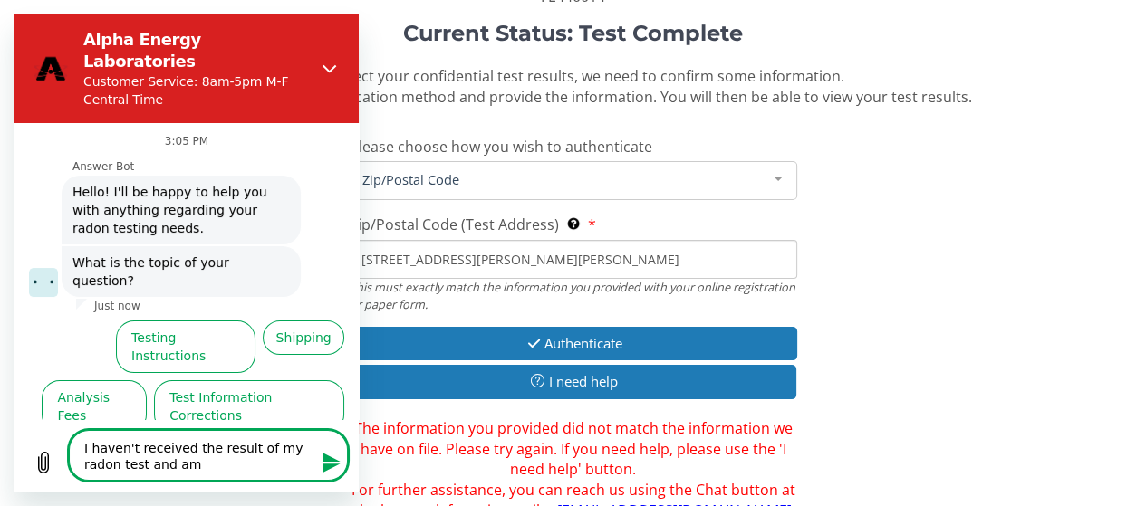
type textarea "I haven't received the result of my radon test and am"
type textarea "x"
type textarea "I haven't received the result of my radon test and am t"
type textarea "x"
type textarea "I haven't received the result of my radon test and am tr"
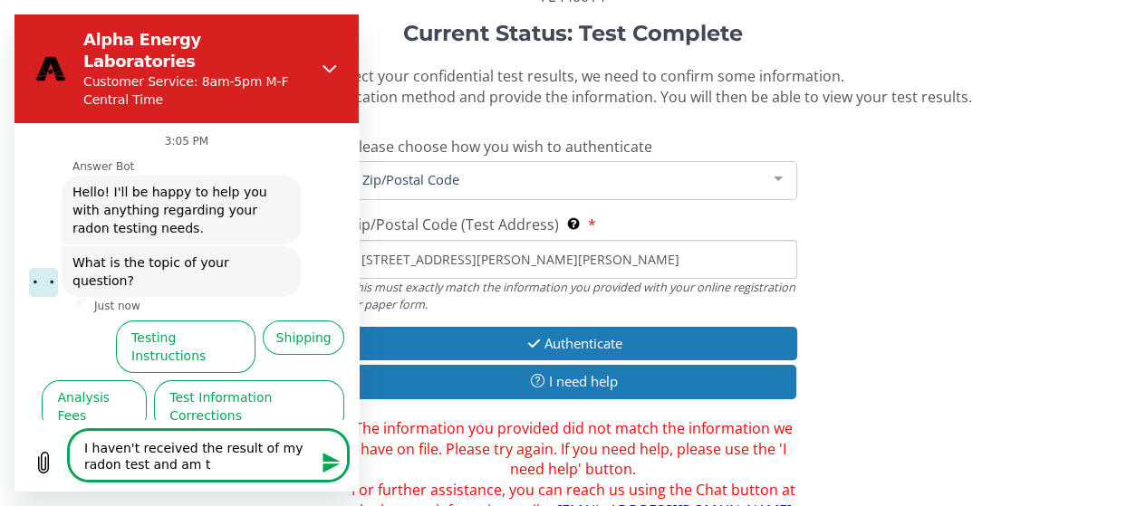
type textarea "x"
type textarea "I haven't received the result of my radon test and am try"
type textarea "x"
type textarea "I haven't received the result of my radon test and am tryi"
type textarea "x"
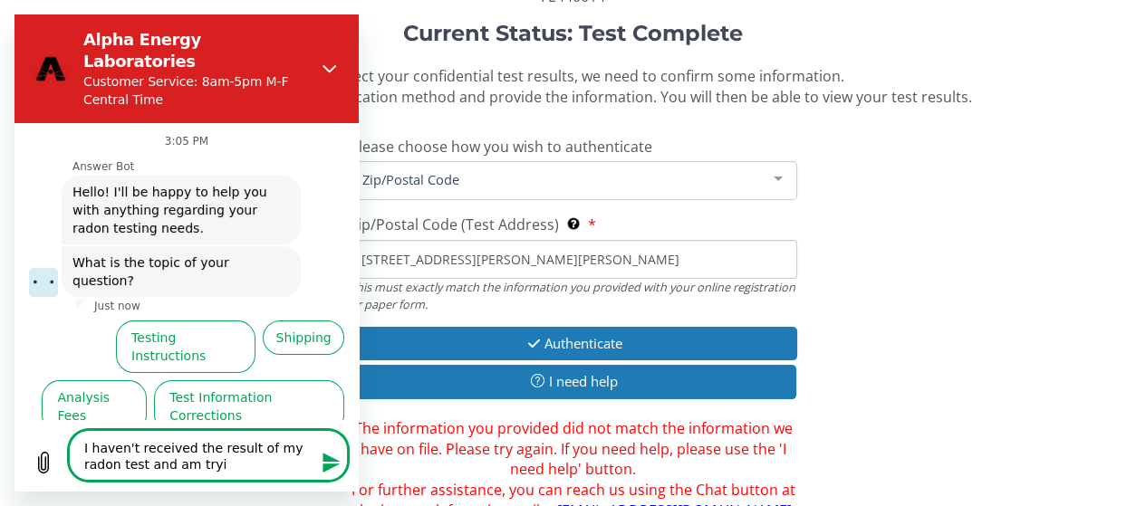
type textarea "I haven't received the result of my radon test and am tryin"
type textarea "x"
type textarea "I haven't received the result of my radon test and am trying"
type textarea "x"
type textarea "I haven't received the result of my radon test and am trying"
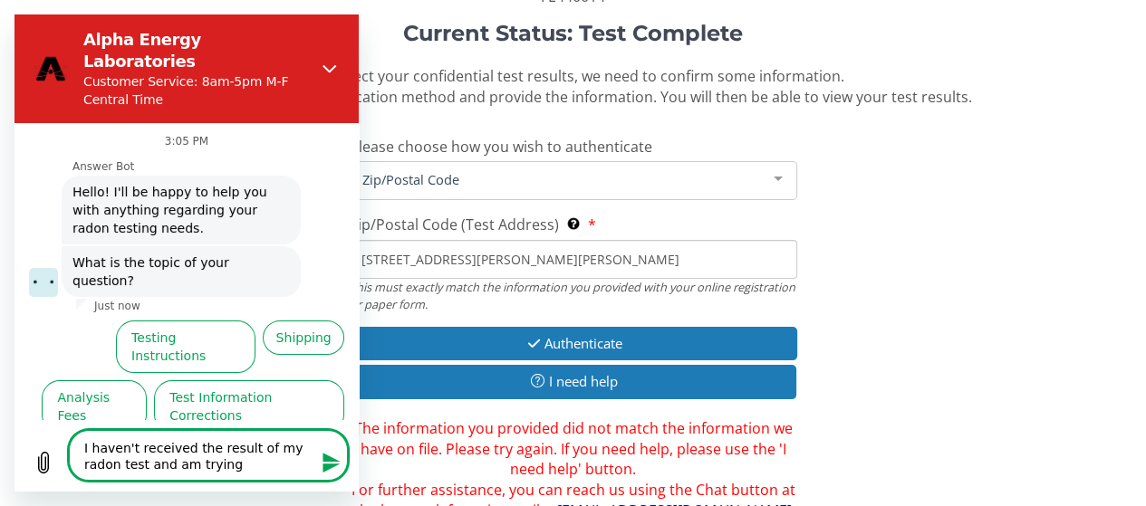
type textarea "x"
type textarea "I haven't received the result of my radon test and am trying t"
type textarea "x"
type textarea "I haven't received the result of my radon test and am trying to"
type textarea "x"
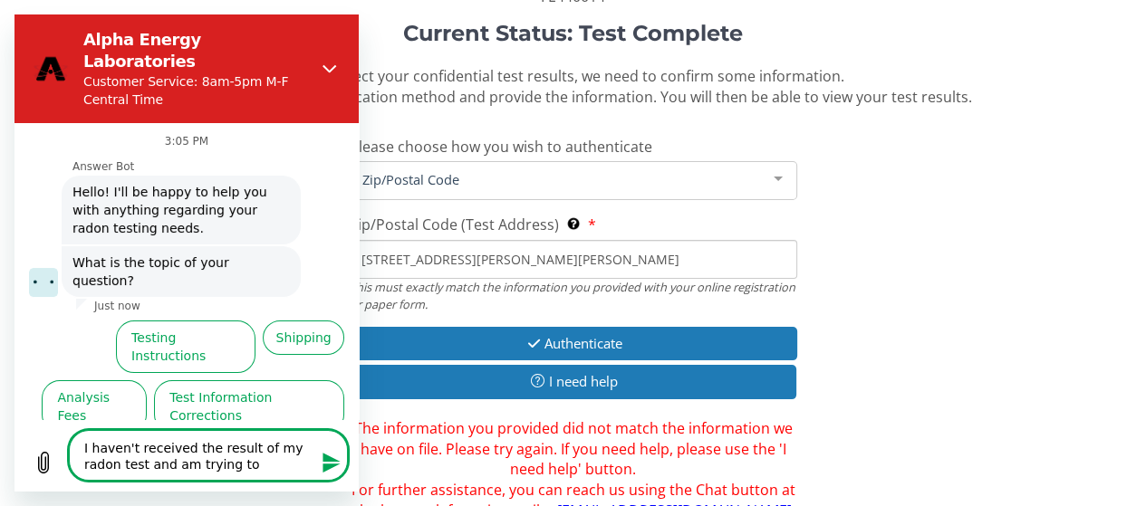
type textarea "I haven't received the result of my radon test and am trying to"
type textarea "x"
type textarea "I haven't received the result of my radon test and am trying to a"
type textarea "x"
type textarea "I haven't received the result of my radon test and am trying to au"
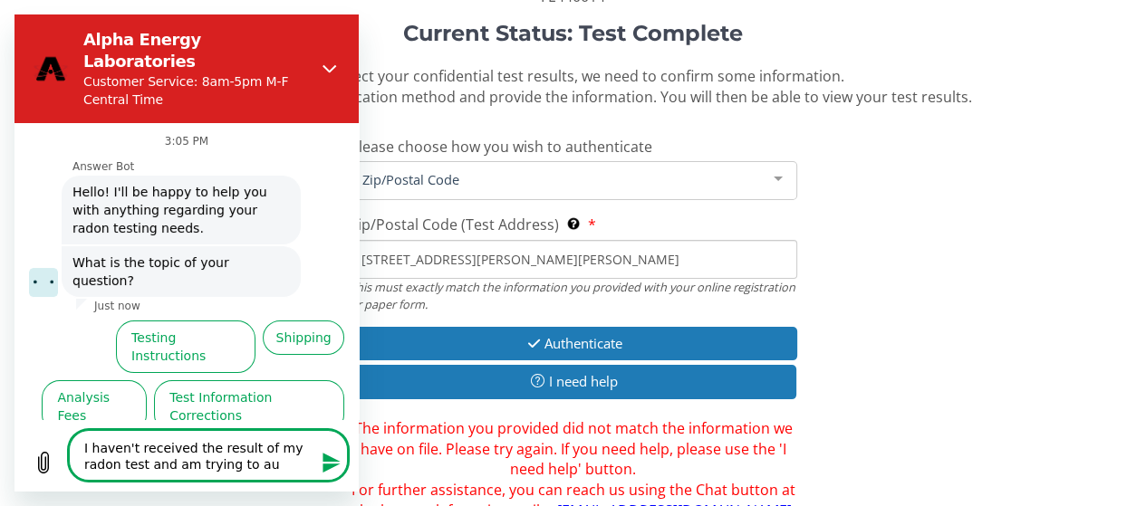
type textarea "x"
type textarea "I haven't received the result of my radon test and am trying to aut"
type textarea "x"
type textarea "I haven't received the result of my radon test and am trying to auth"
type textarea "x"
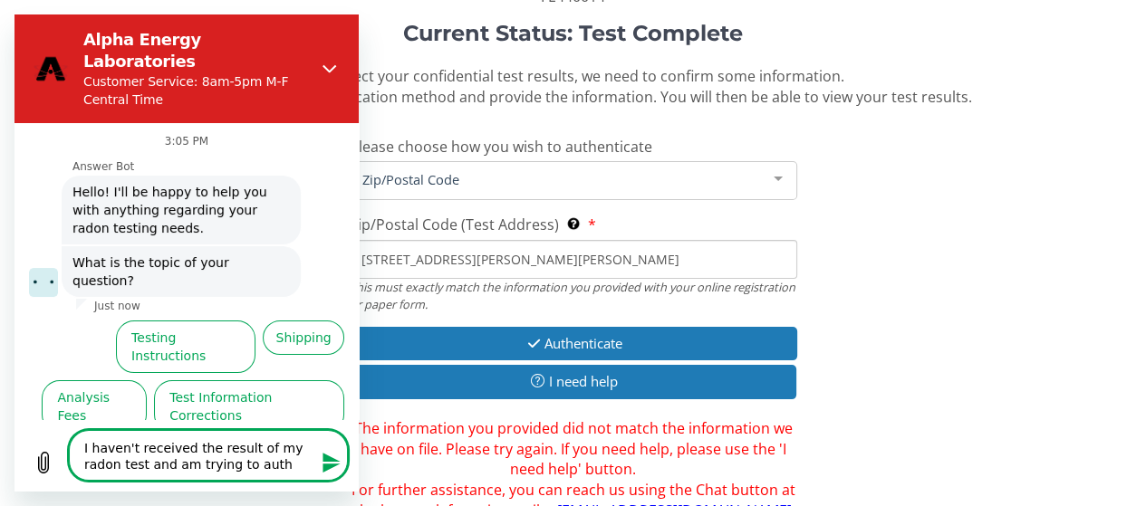
type textarea "I haven't received the result of my radon test and am trying to authe"
type textarea "x"
type textarea "I haven't received the result of my radon test and am trying to authen"
type textarea "x"
type textarea "I haven't received the result of my radon test and am trying to authent"
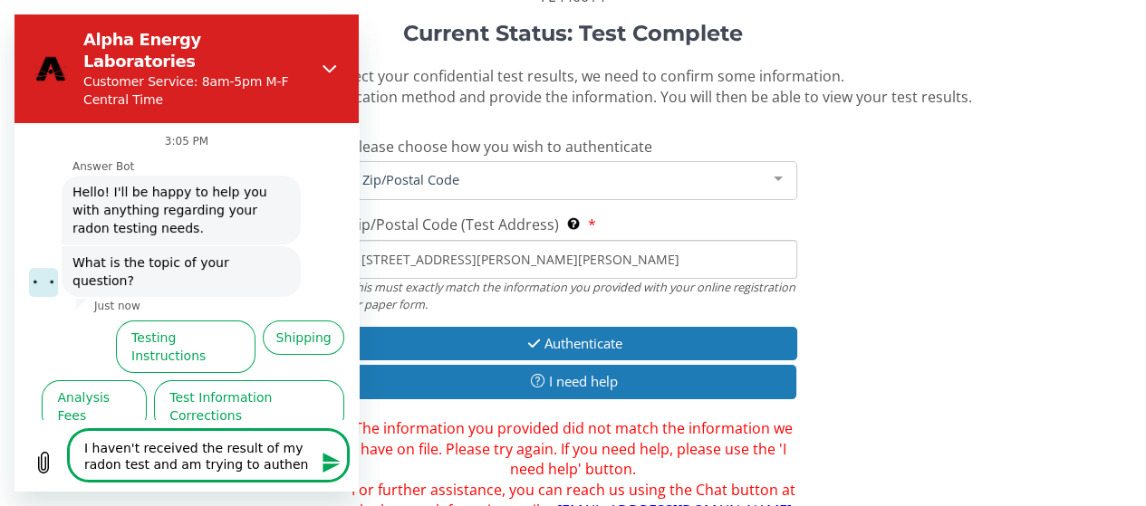
type textarea "x"
type textarea "I haven't received the result of my radon test and am trying to authenti"
type textarea "x"
type textarea "I haven't received the result of my radon test and am trying to authentic"
type textarea "x"
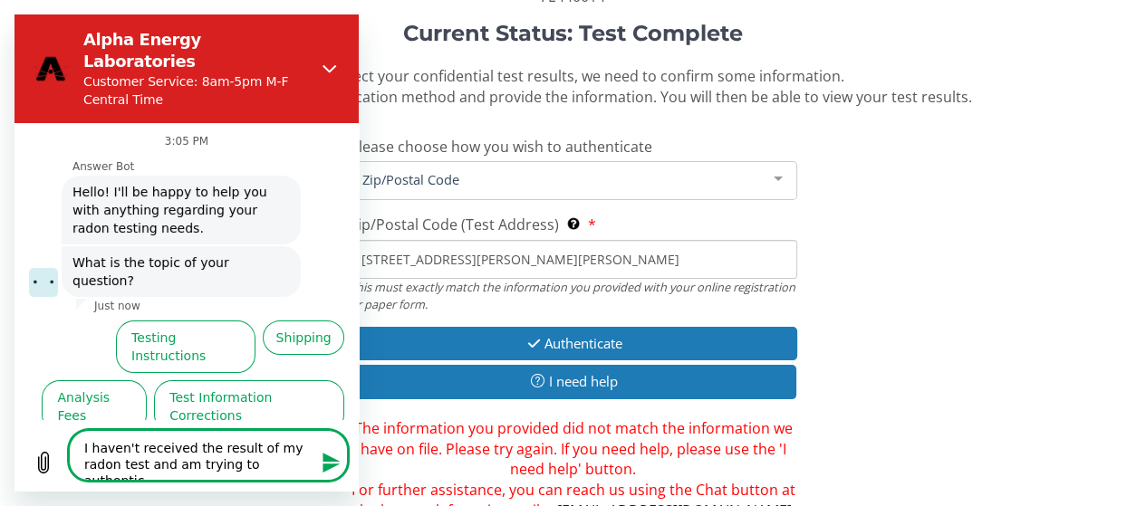
type textarea "I haven't received the result of my radon test and am trying to authentica"
type textarea "x"
type textarea "I haven't received the result of my radon test and am trying to authenticat"
type textarea "x"
type textarea "I haven't received the result of my radon test and am trying to authenticate"
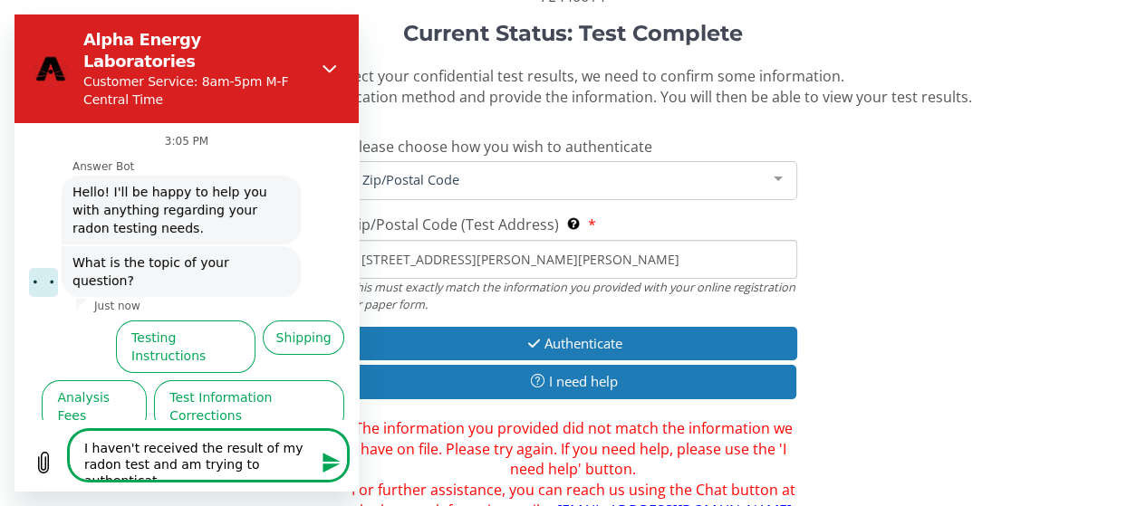
type textarea "x"
type textarea "I haven't received the result of my radon test and am trying to authenticate"
type textarea "x"
type textarea "I haven't received the result of my radon test and am trying to authenticate p"
type textarea "x"
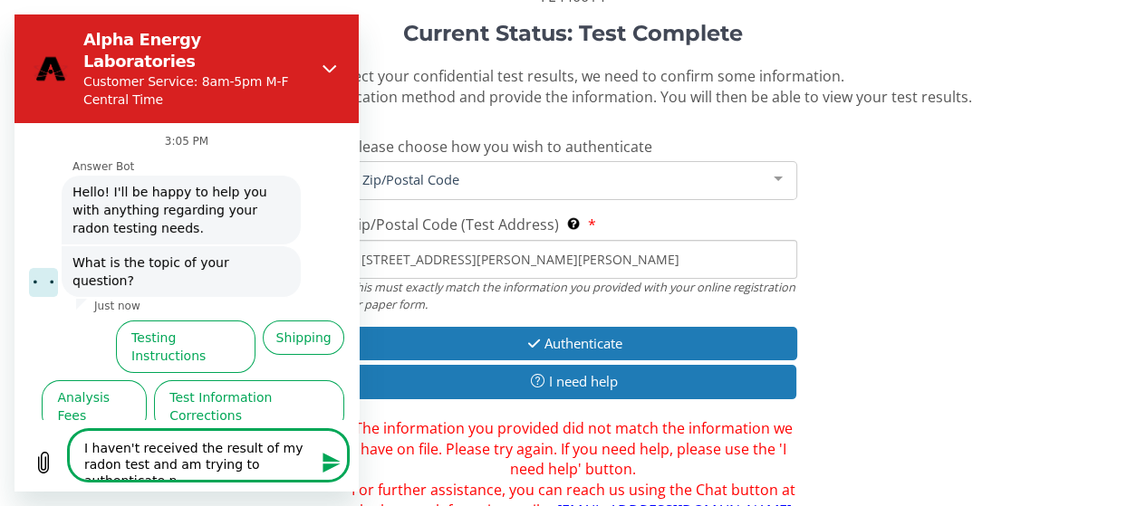
type textarea "I haven't received the result of my radon test and am trying to authenticate pe"
type textarea "x"
type textarea "I haven't received the result of my radon test and am trying to authenticate per"
type textarea "x"
type textarea "I haven't received the result of my radon test and am trying to authenticate per"
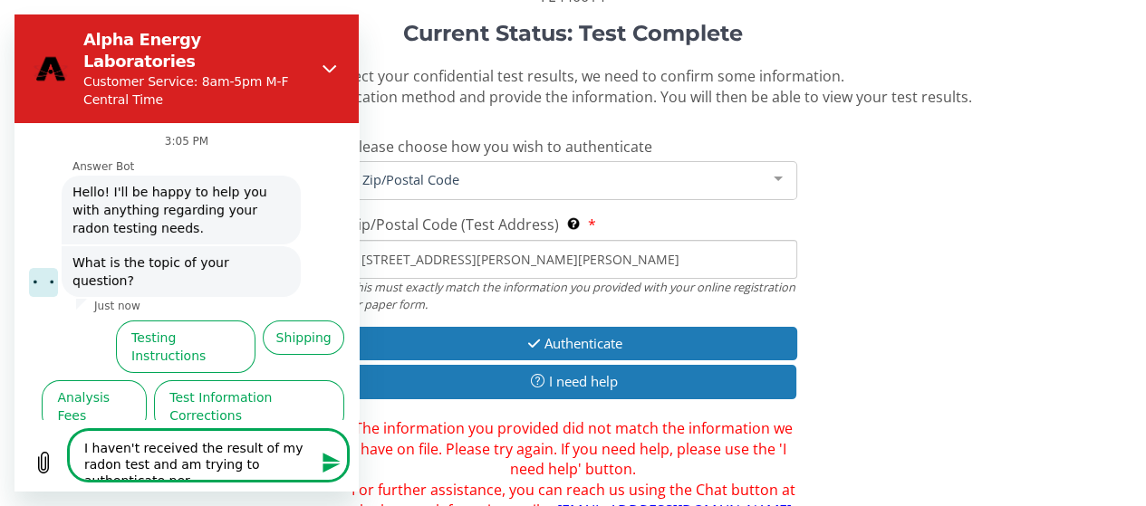
type textarea "x"
type textarea "I haven't received the result of my radon test and am trying to authenticate pe…"
type textarea "x"
type textarea "I haven't received the result of my radon test and am trying to authenticate pe…"
type textarea "x"
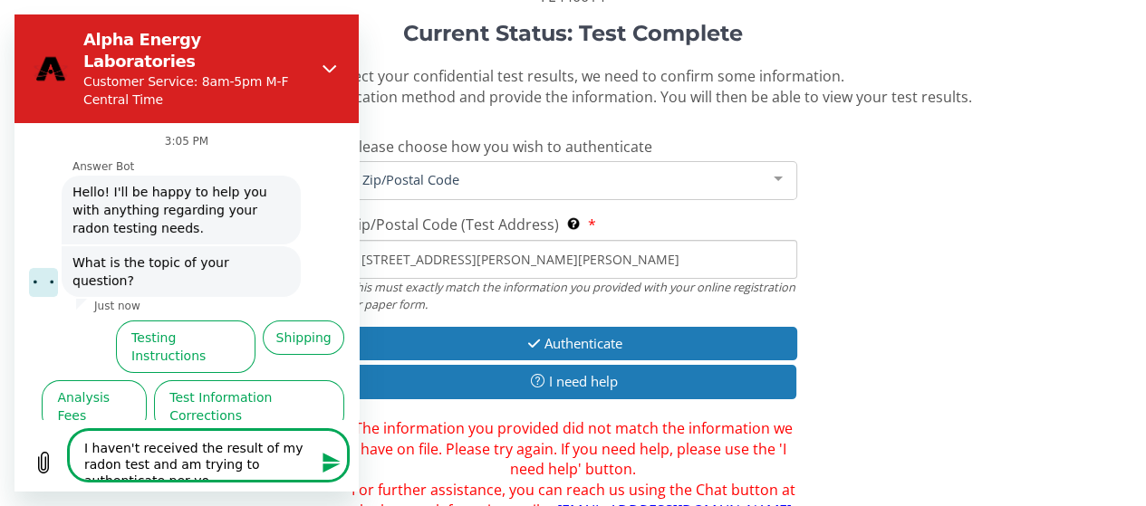
type textarea "I haven't received the result of my radon test and am trying to authenticate pe…"
type textarea "x"
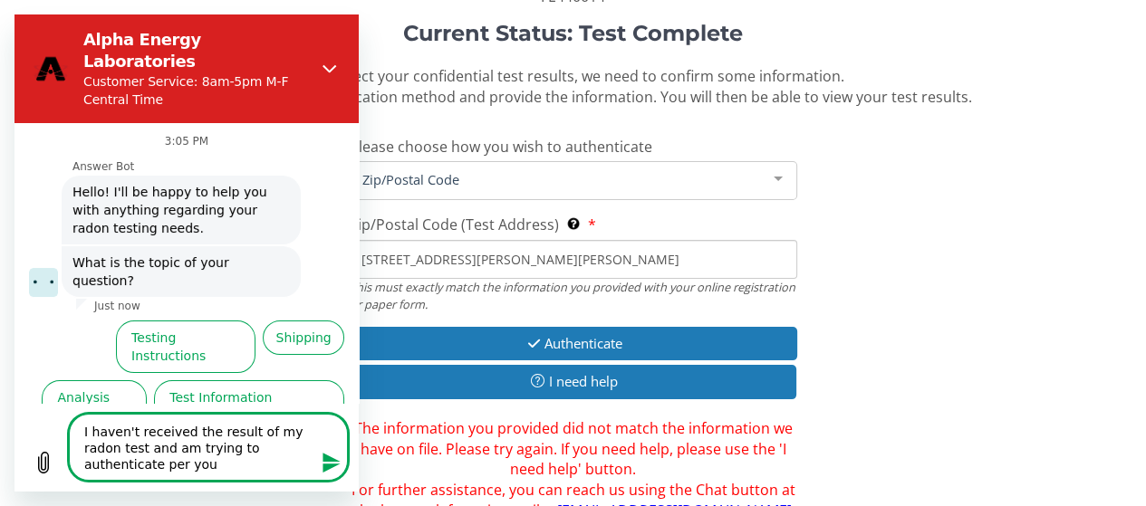
type textarea "I haven't received the result of my radon test and am trying to authenticate pe…"
type textarea "x"
type textarea "I haven't received the result of my radon test and am trying to authenticate pe…"
type textarea "x"
type textarea "I haven't received the result of my radon test and am trying to authenticate pe…"
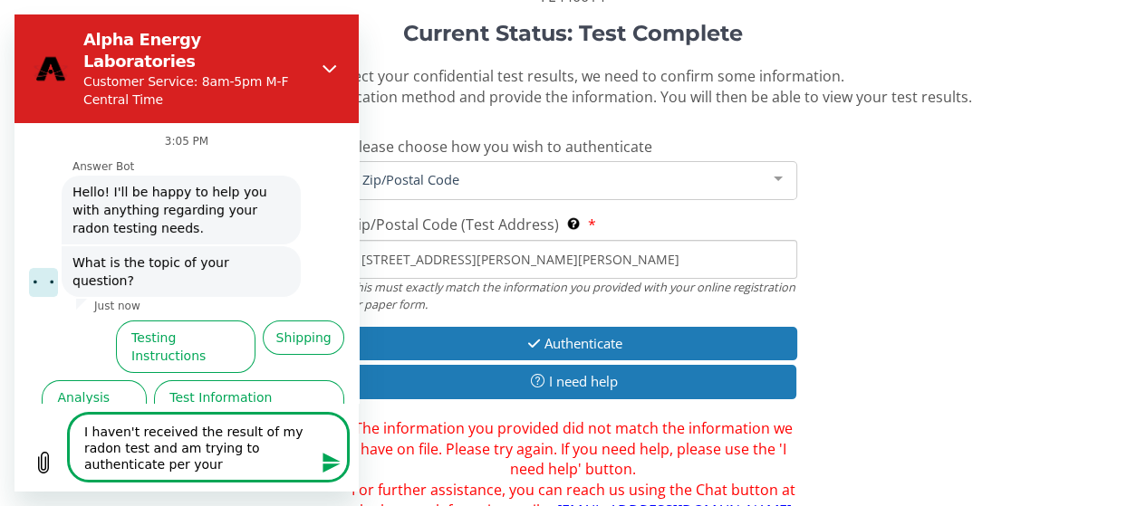
type textarea "x"
type textarea "I haven't received the result of my radon test and am trying to authenticate pe…"
type textarea "x"
type textarea "I haven't received the result of my radon test and am trying to authenticate pe…"
type textarea "x"
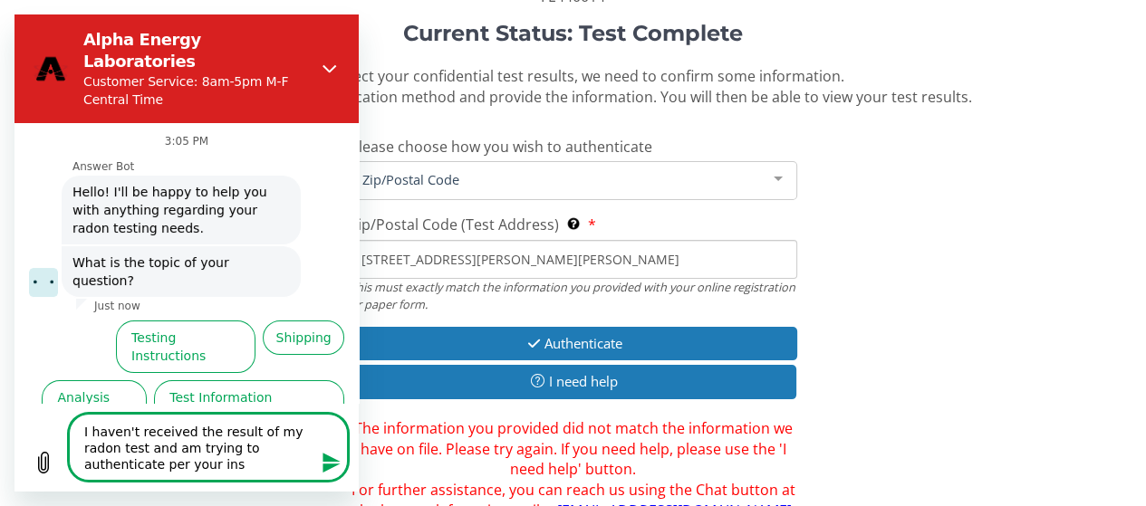
type textarea "I haven't received the result of my radon test and am trying to authenticate pe…"
type textarea "x"
type textarea "I haven't received the result of my radon test and am trying to authenticate pe…"
type textarea "x"
type textarea "I haven't received the result of my radon test and am trying to authenticate pe…"
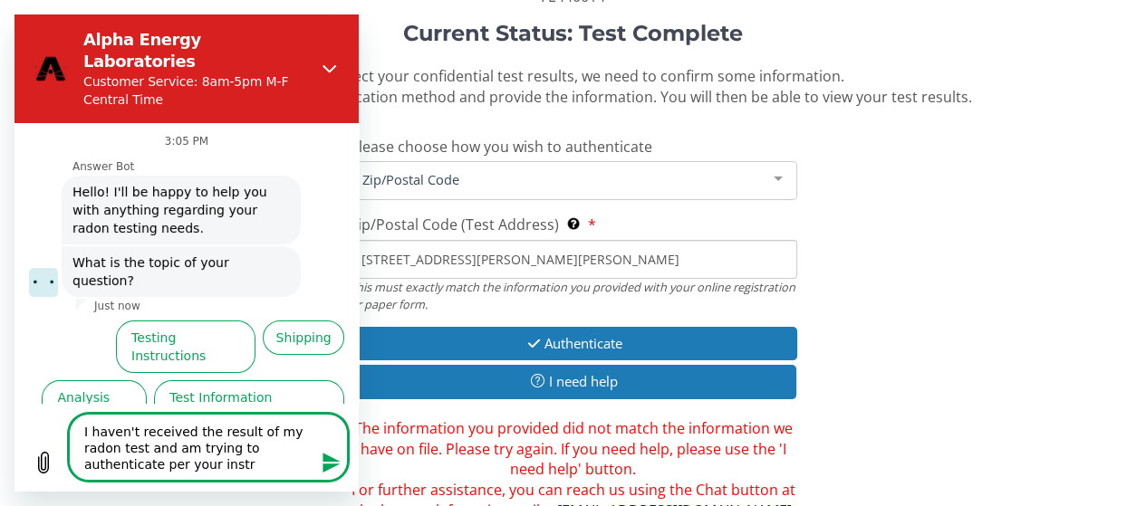
type textarea "x"
type textarea "I haven't received the result of my radon test and am trying to authenticate pe…"
type textarea "x"
type textarea "I haven't received the result of my radon test and am trying to authenticate pe…"
type textarea "x"
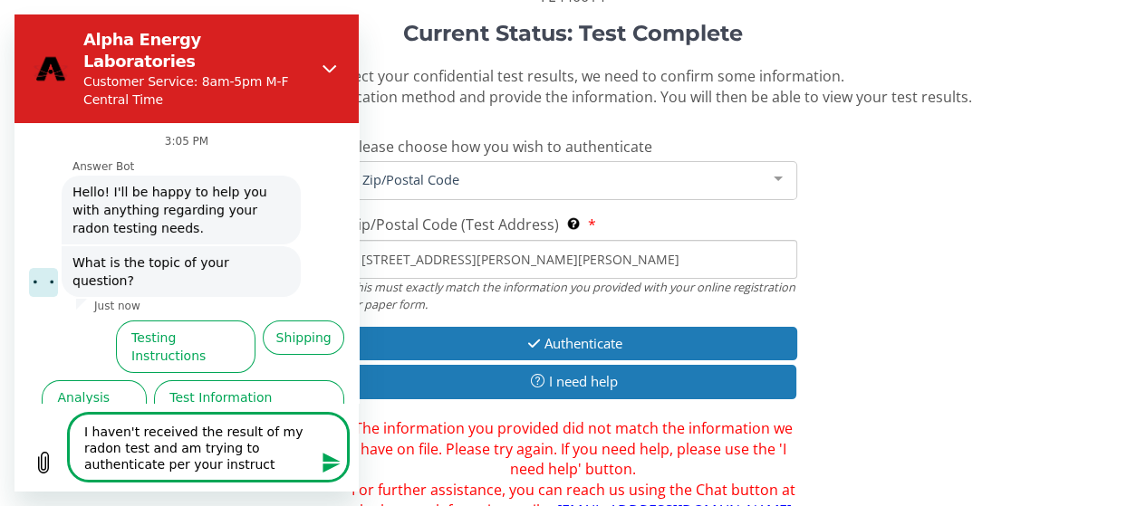
type textarea "I haven't received the result of my radon test and am trying to authenticate pe…"
type textarea "x"
type textarea "I haven't received the result of my radon test and am trying to authenticate pe…"
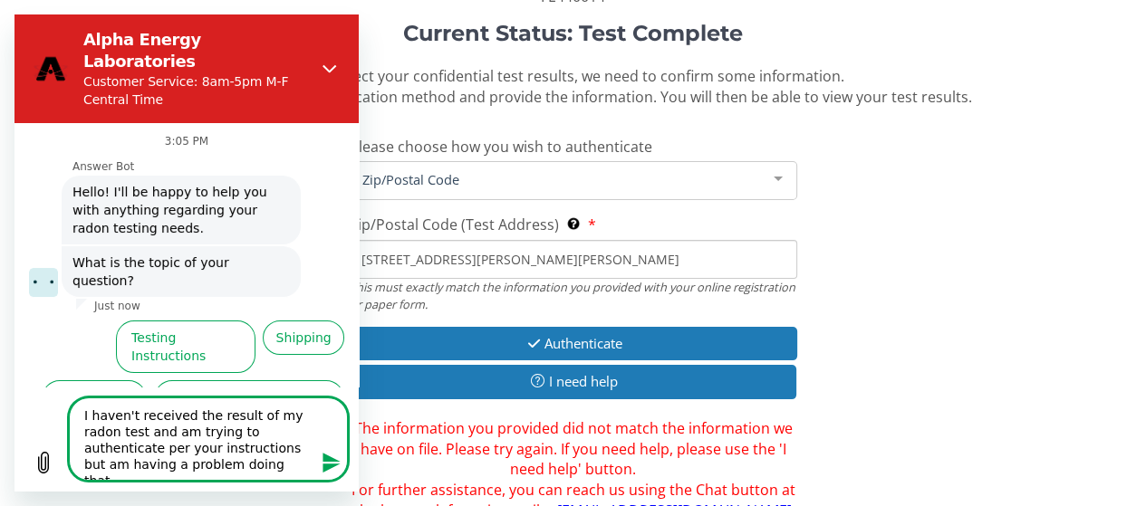
click at [323, 456] on icon "Send message" at bounding box center [331, 463] width 17 height 20
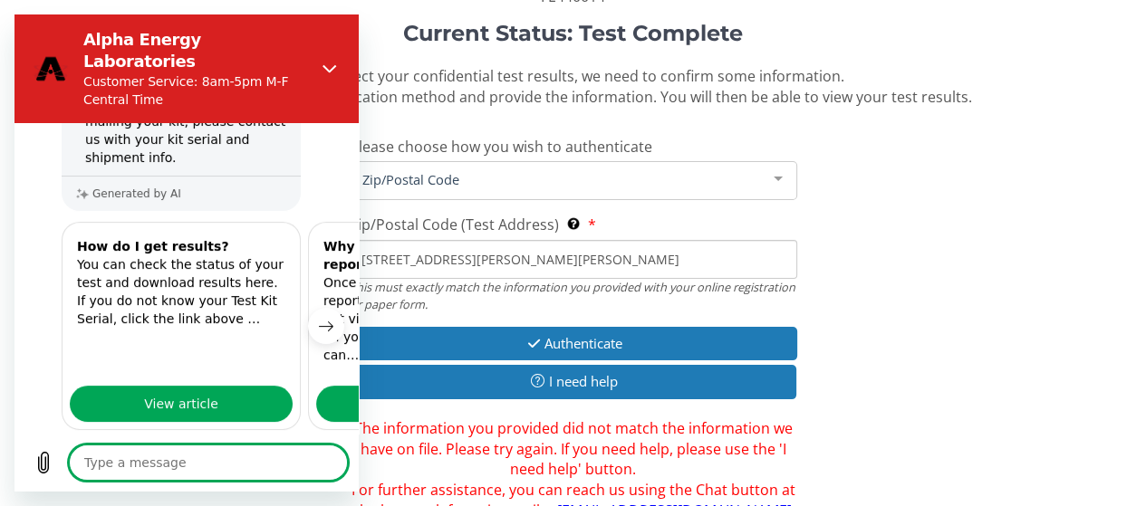
scroll to position [511, 0]
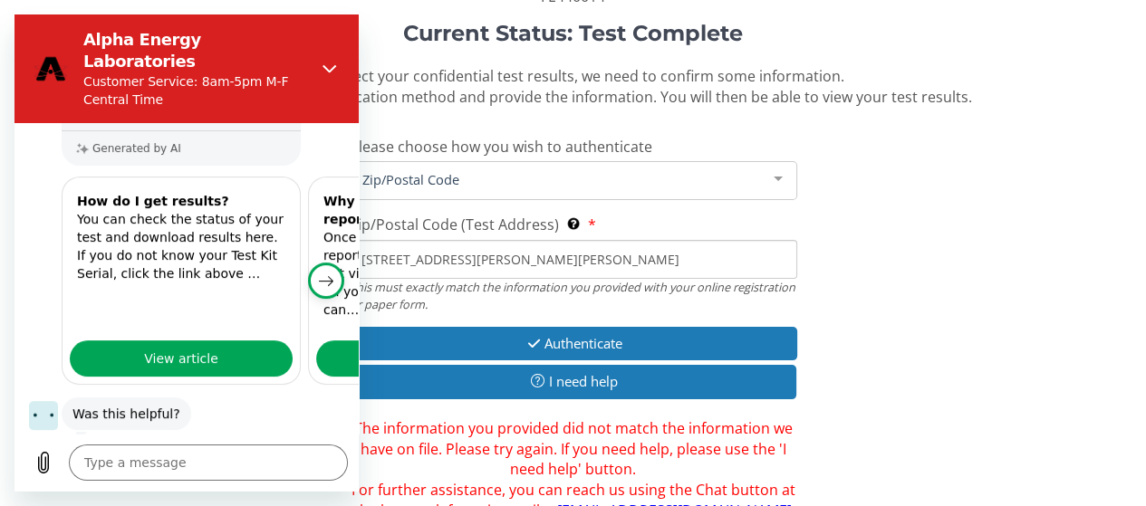
click at [320, 277] on icon "Next item" at bounding box center [327, 281] width 14 height 9
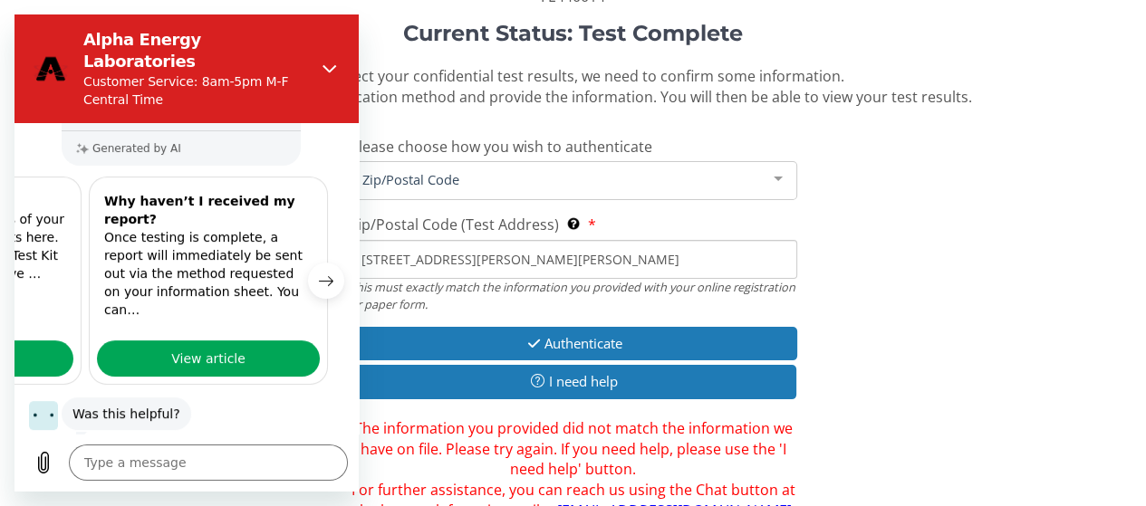
scroll to position [0, 223]
click at [50, 274] on icon "Previous item" at bounding box center [47, 281] width 14 height 14
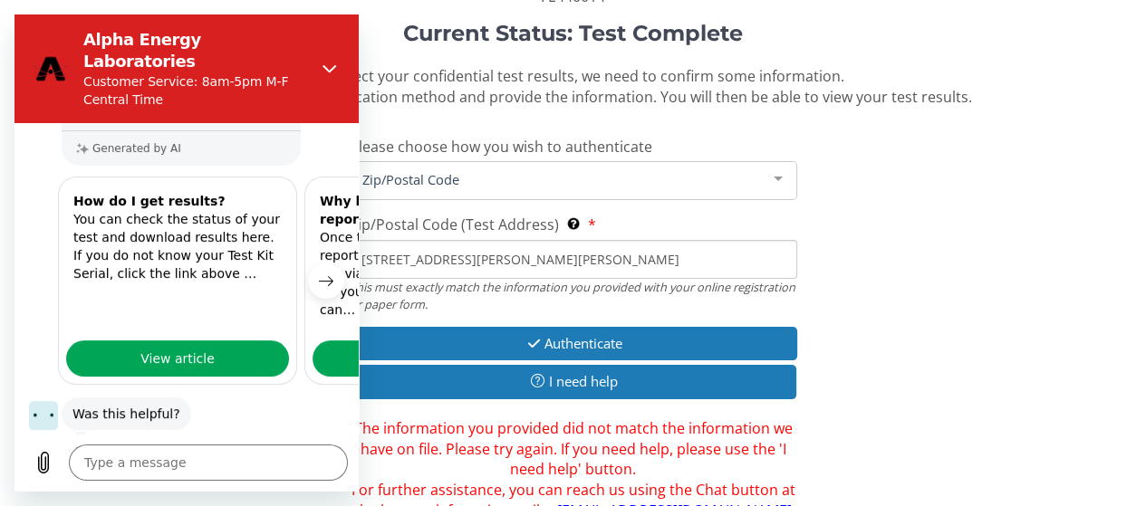
scroll to position [0, 0]
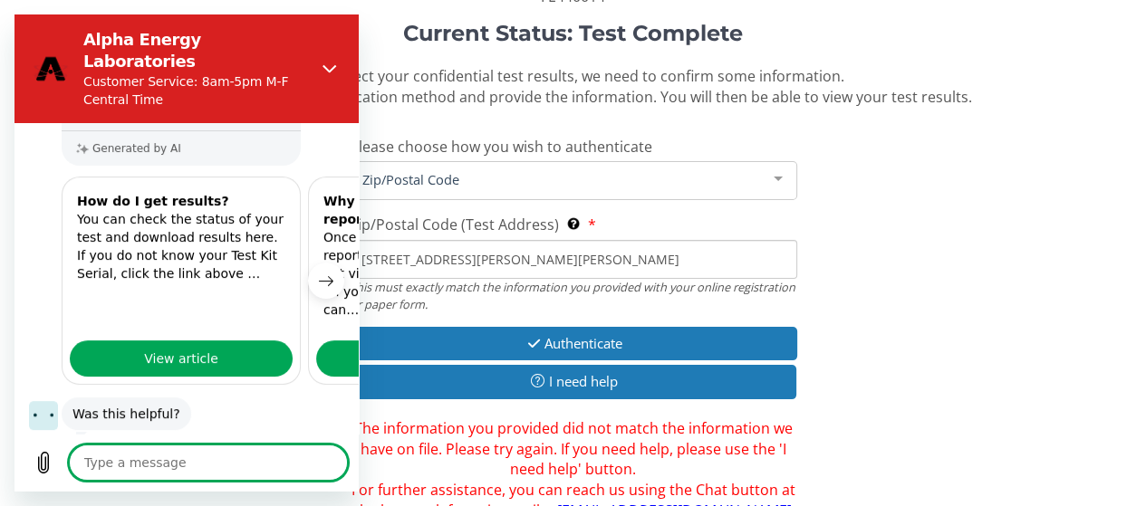
click at [98, 459] on textarea at bounding box center [208, 463] width 279 height 36
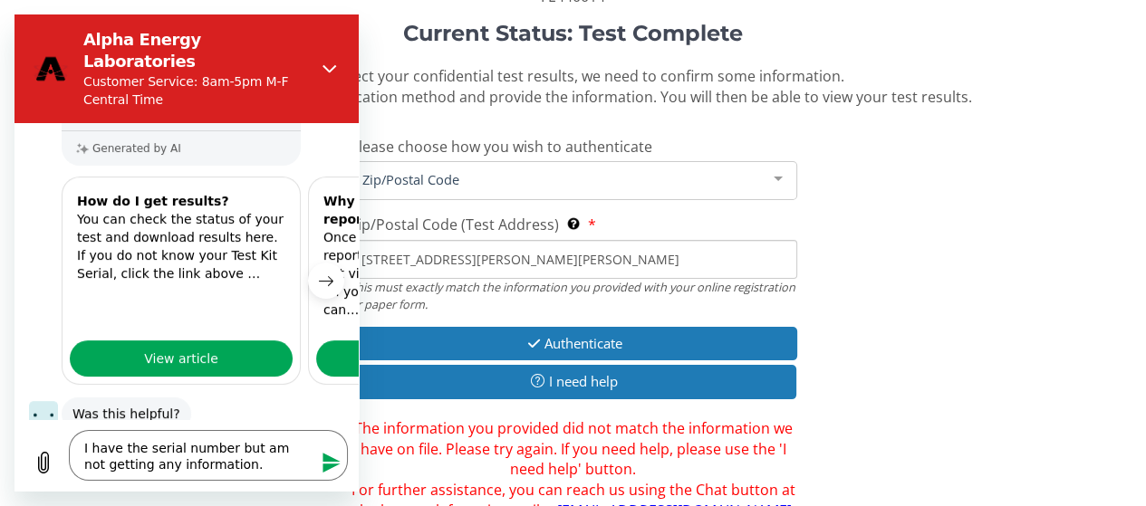
click at [330, 463] on icon "Send message" at bounding box center [332, 463] width 22 height 22
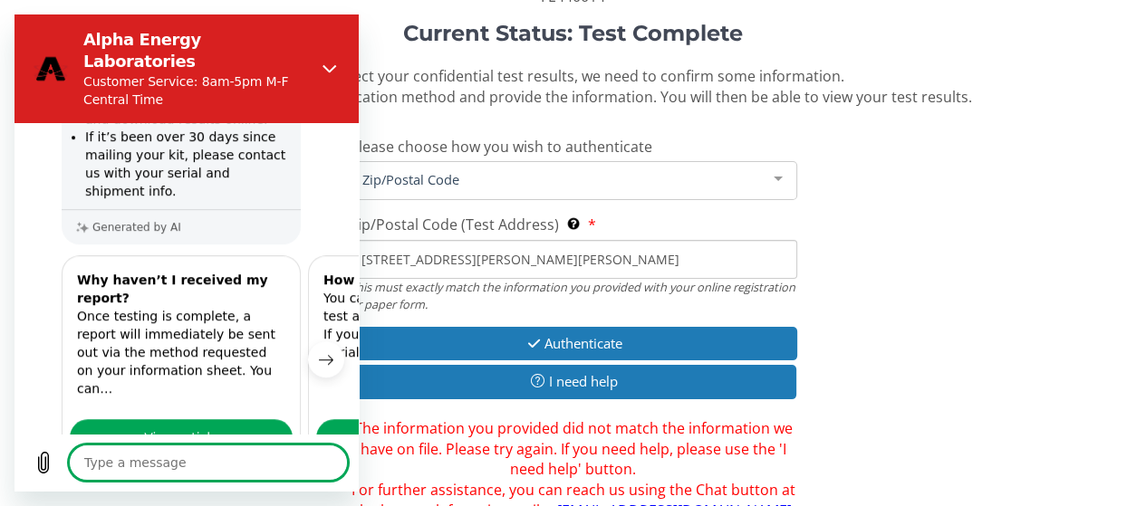
scroll to position [1027, 0]
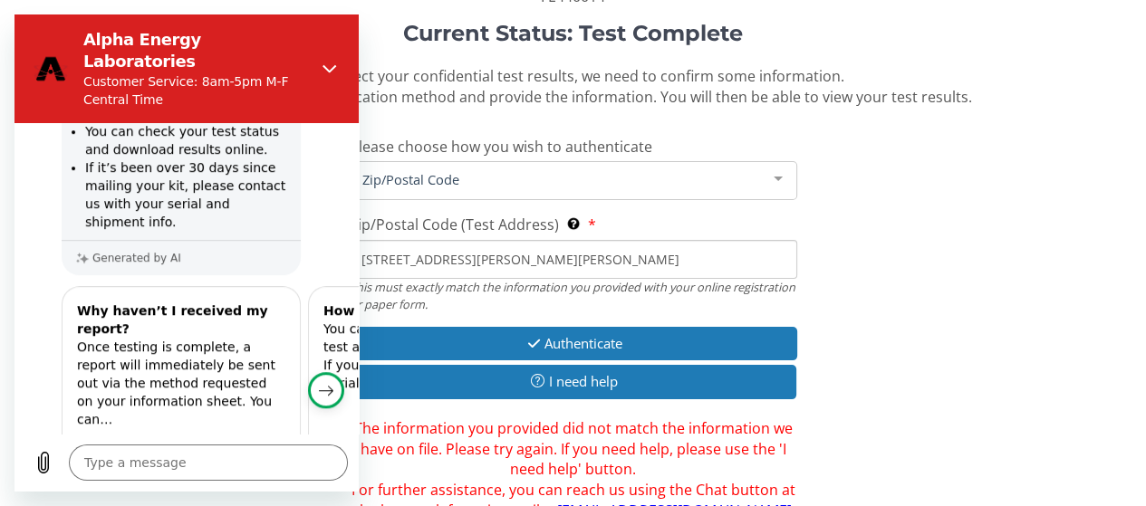
click at [320, 387] on icon "Next item" at bounding box center [327, 391] width 14 height 9
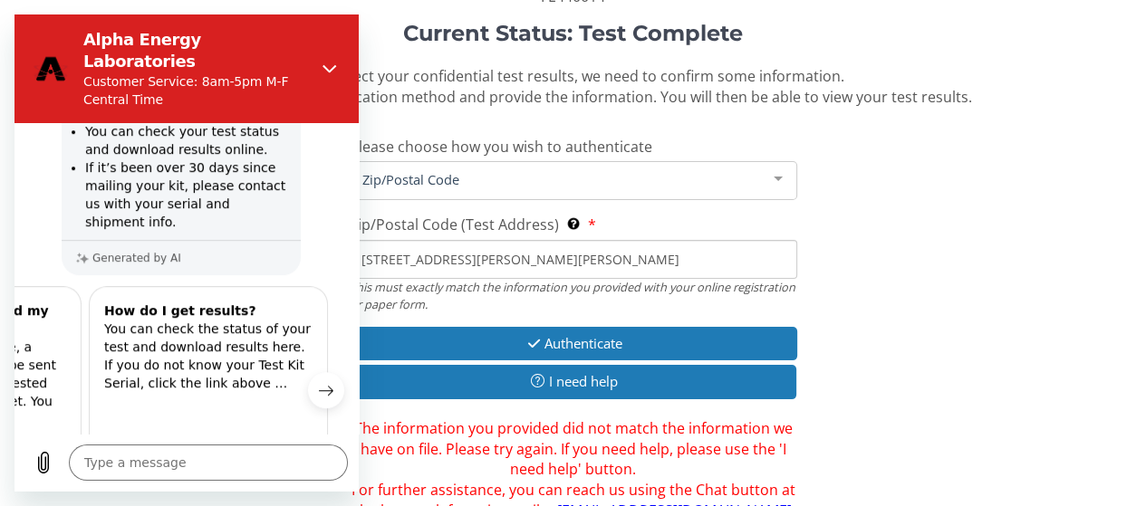
scroll to position [0, 223]
click at [889, 304] on div "Current Status: Test Complete To protect your confidential test results, we nee…" at bounding box center [573, 272] width 1119 height 500
drag, startPoint x: 274, startPoint y: 79, endPoint x: 248, endPoint y: 76, distance: 25.5
click at [248, 76] on p "Customer Service: 8am-5pm M-F Central Time" at bounding box center [193, 90] width 221 height 36
click at [181, 458] on span "View article" at bounding box center [205, 469] width 74 height 22
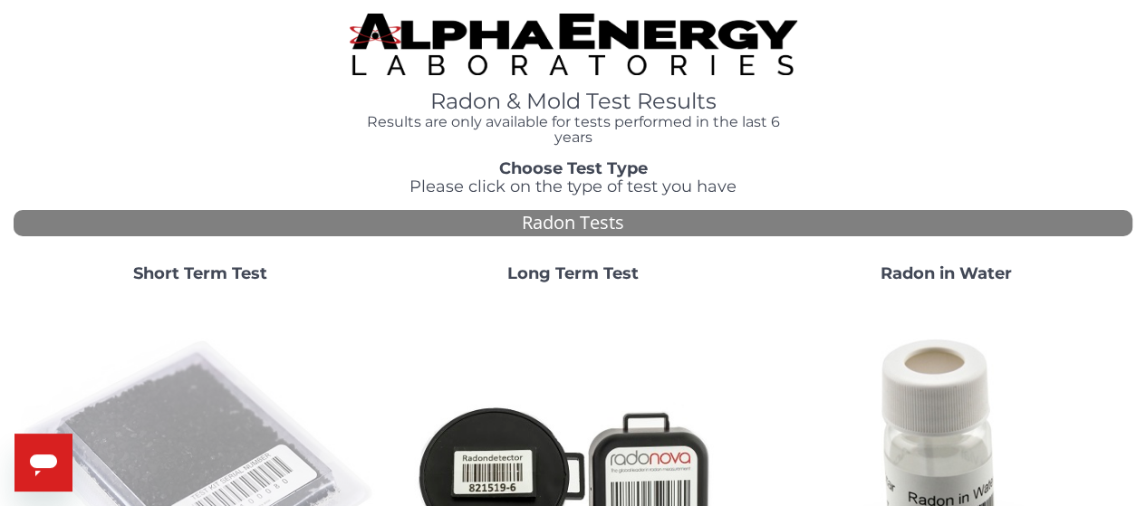
click at [168, 423] on img at bounding box center [200, 477] width 359 height 359
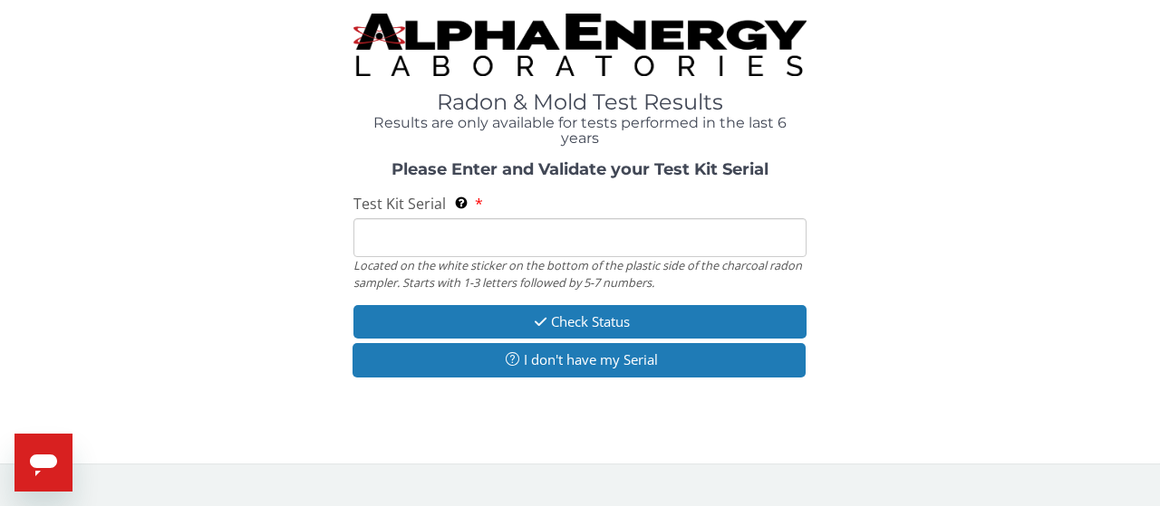
click at [416, 250] on input "Test Kit Serial Located on the white sticker on the bottom of the plastic side …" at bounding box center [579, 237] width 453 height 39
type input "FE440014"
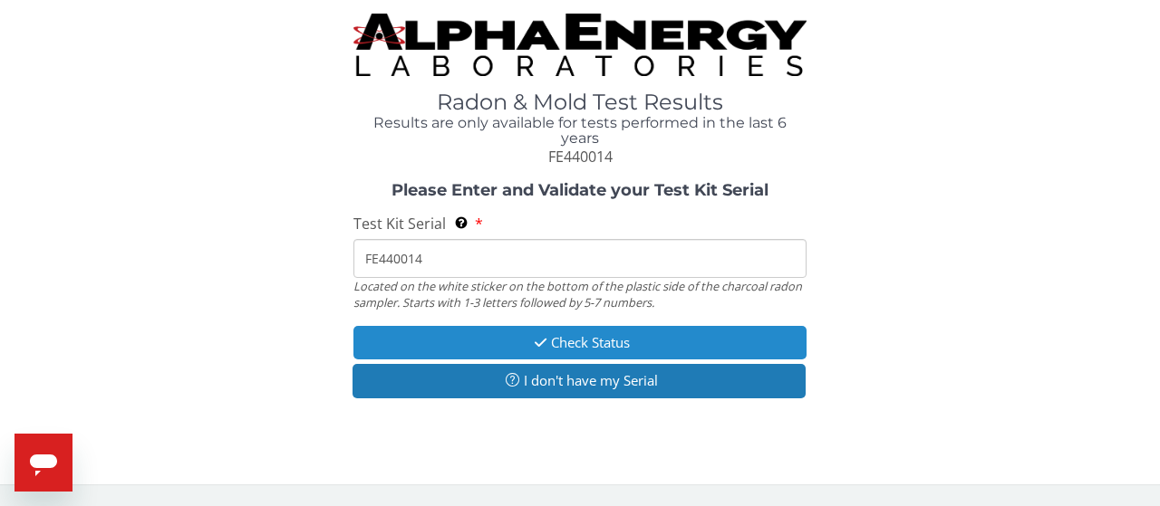
click at [597, 342] on button "Check Status" at bounding box center [579, 343] width 453 height 34
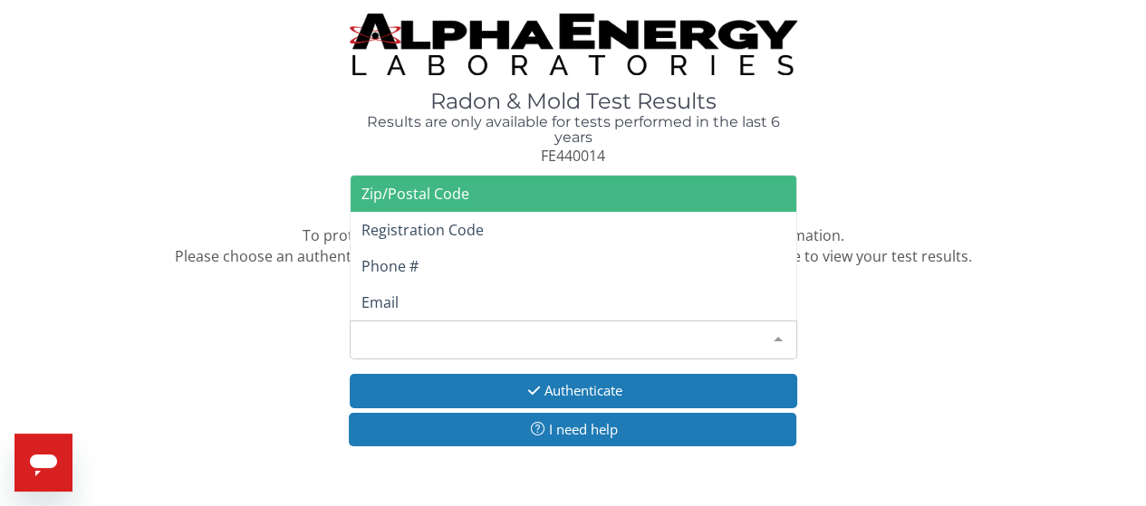
click at [736, 339] on div "Please make a selection" at bounding box center [574, 340] width 448 height 39
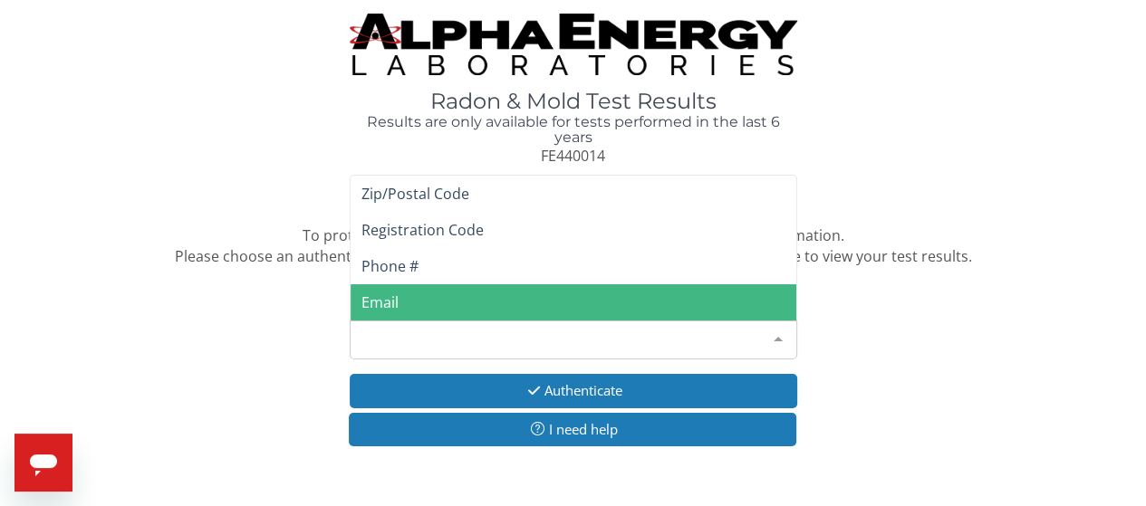
click at [398, 300] on span "Email" at bounding box center [574, 302] width 446 height 36
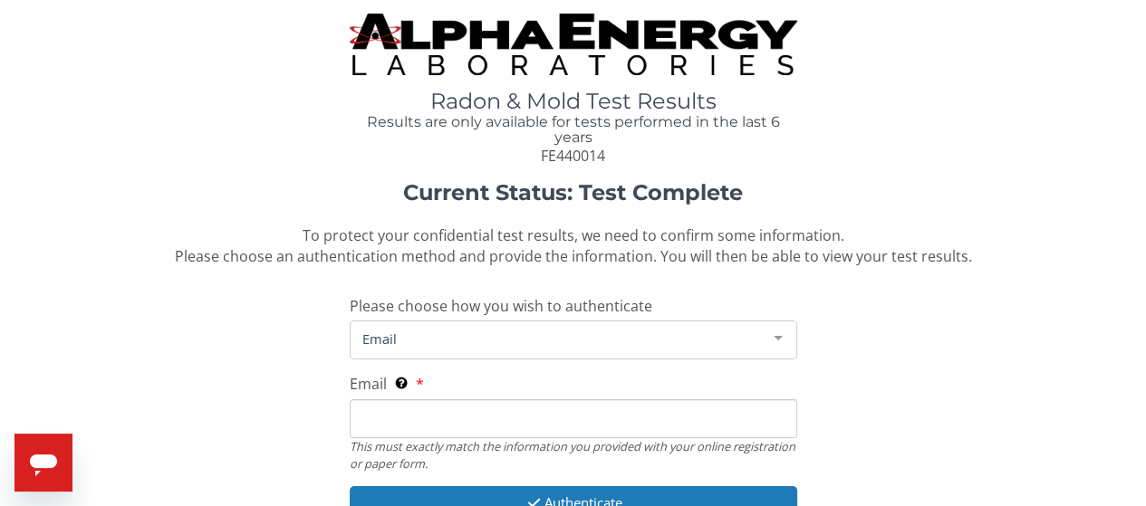
click at [413, 346] on span "Email" at bounding box center [559, 339] width 402 height 20
click at [443, 340] on span "Email" at bounding box center [559, 339] width 402 height 20
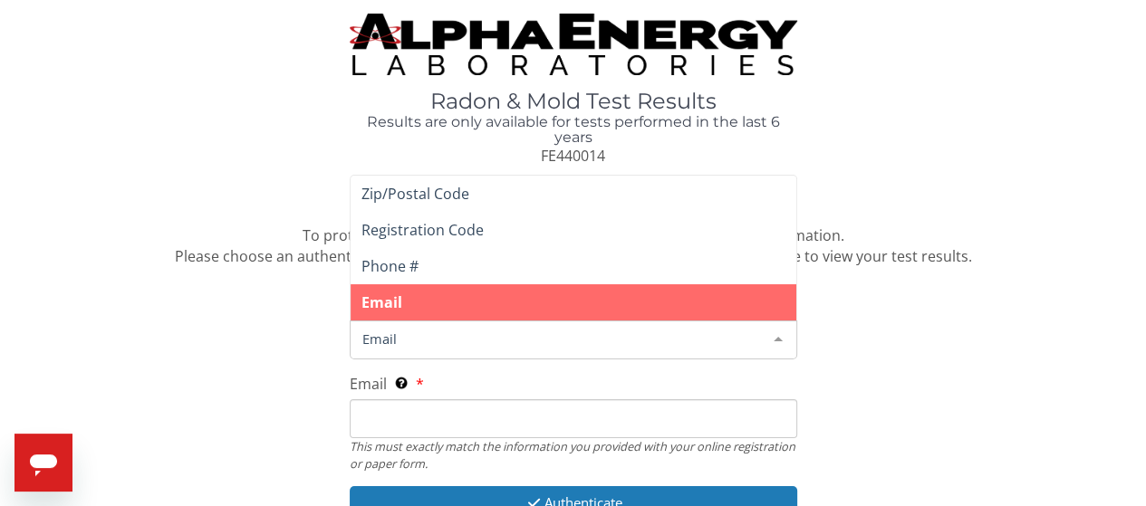
click at [374, 342] on span "Email" at bounding box center [559, 339] width 402 height 20
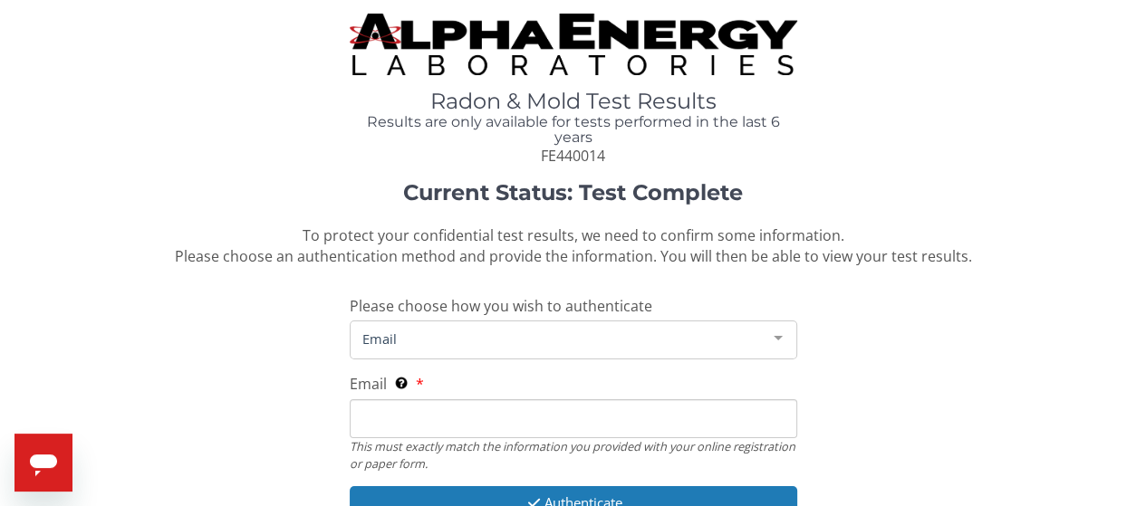
click at [389, 416] on input "Email This must exactly match the information you provided with your online reg…" at bounding box center [574, 419] width 448 height 39
type input "[EMAIL_ADDRESS][DOMAIN_NAME]"
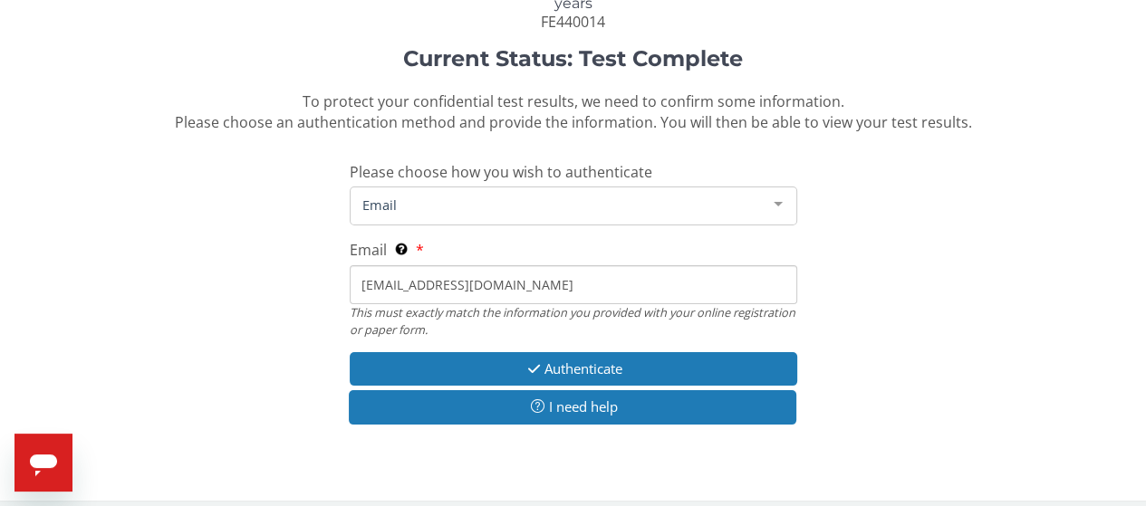
scroll to position [146, 0]
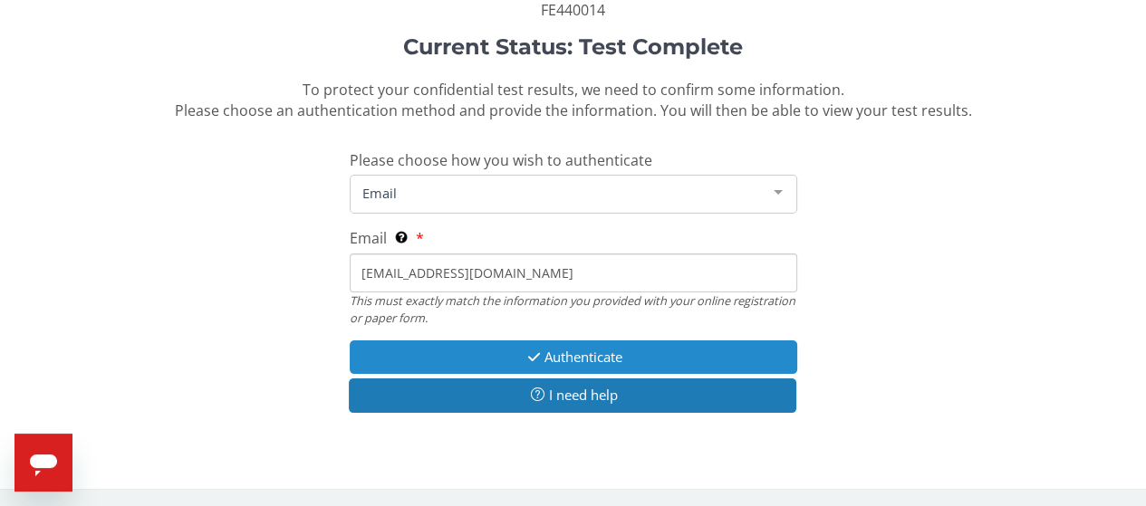
click at [597, 352] on button "Authenticate" at bounding box center [574, 358] width 448 height 34
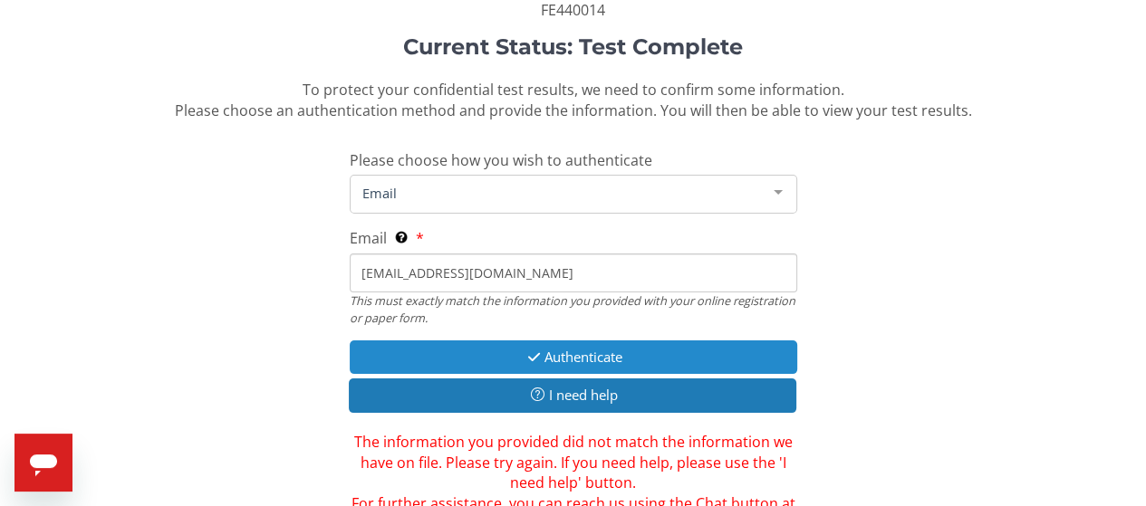
scroll to position [236, 0]
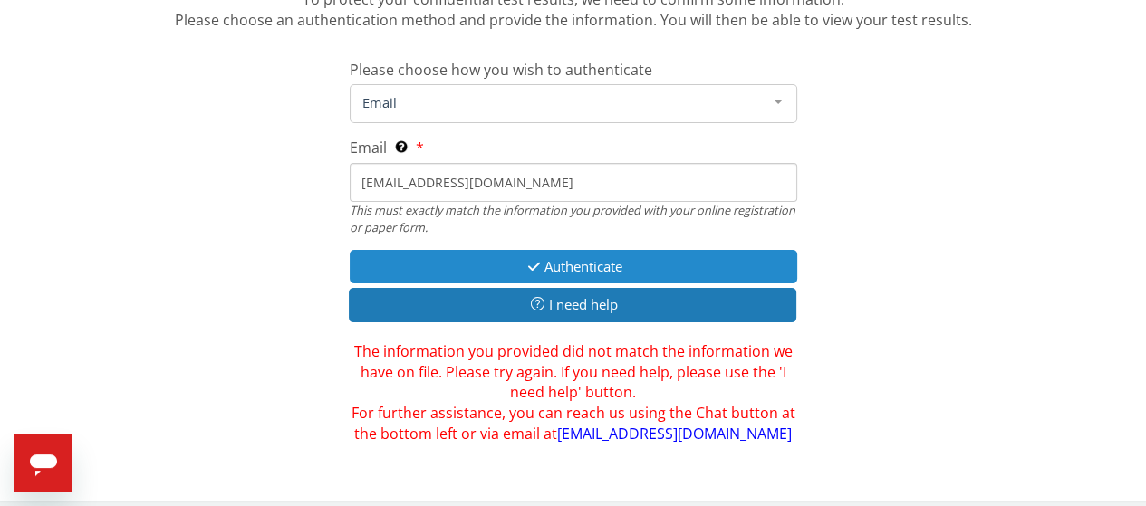
click at [552, 265] on button "Authenticate" at bounding box center [574, 267] width 448 height 34
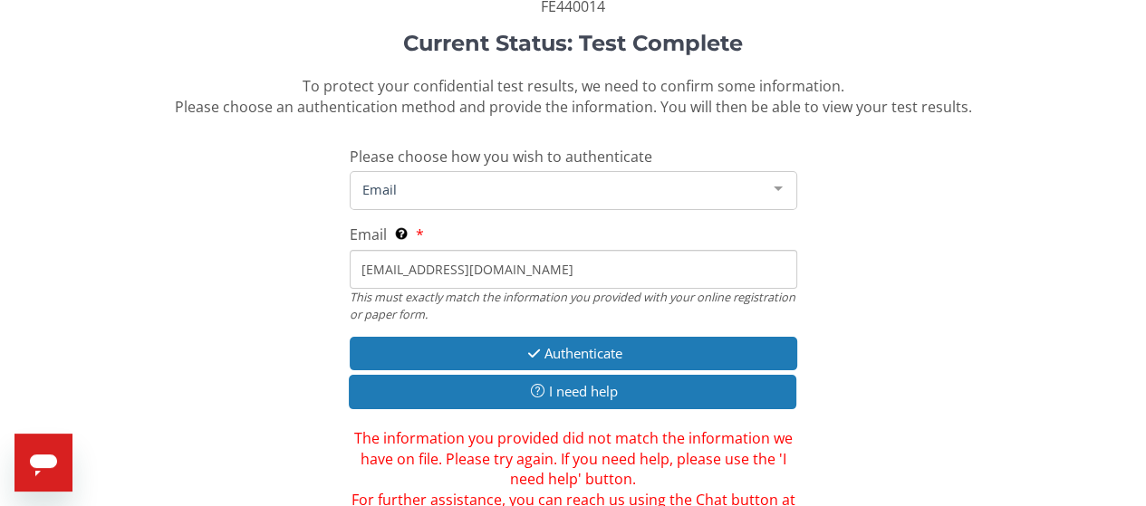
scroll to position [181, 0]
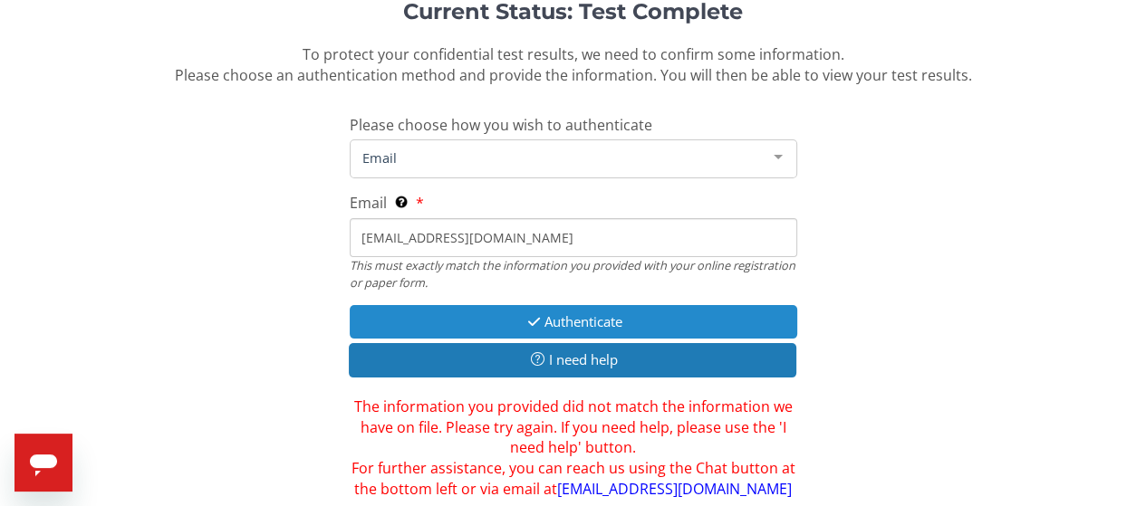
click at [553, 317] on button "Authenticate" at bounding box center [574, 322] width 448 height 34
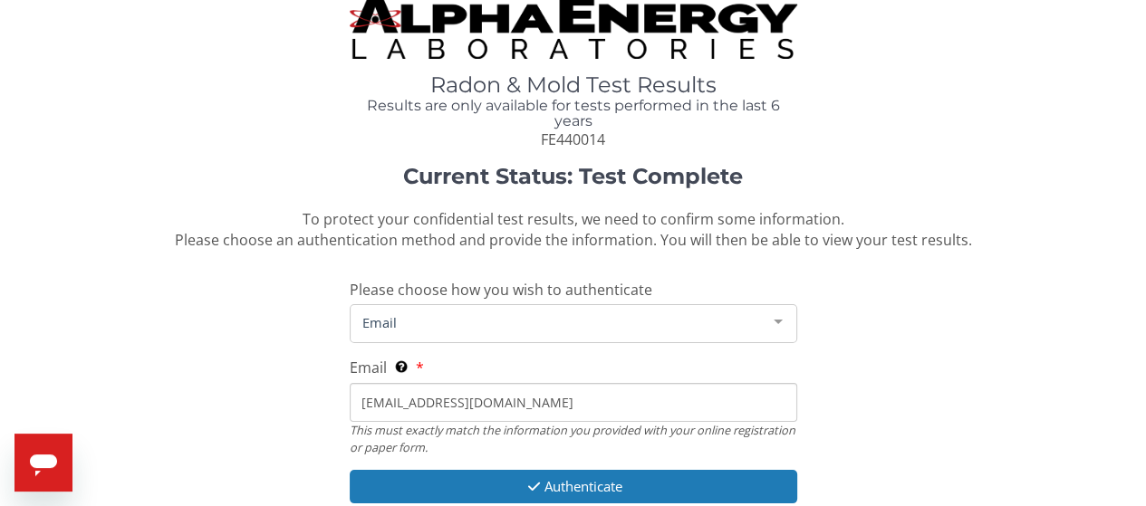
scroll to position [0, 0]
